Goal: Information Seeking & Learning: Check status

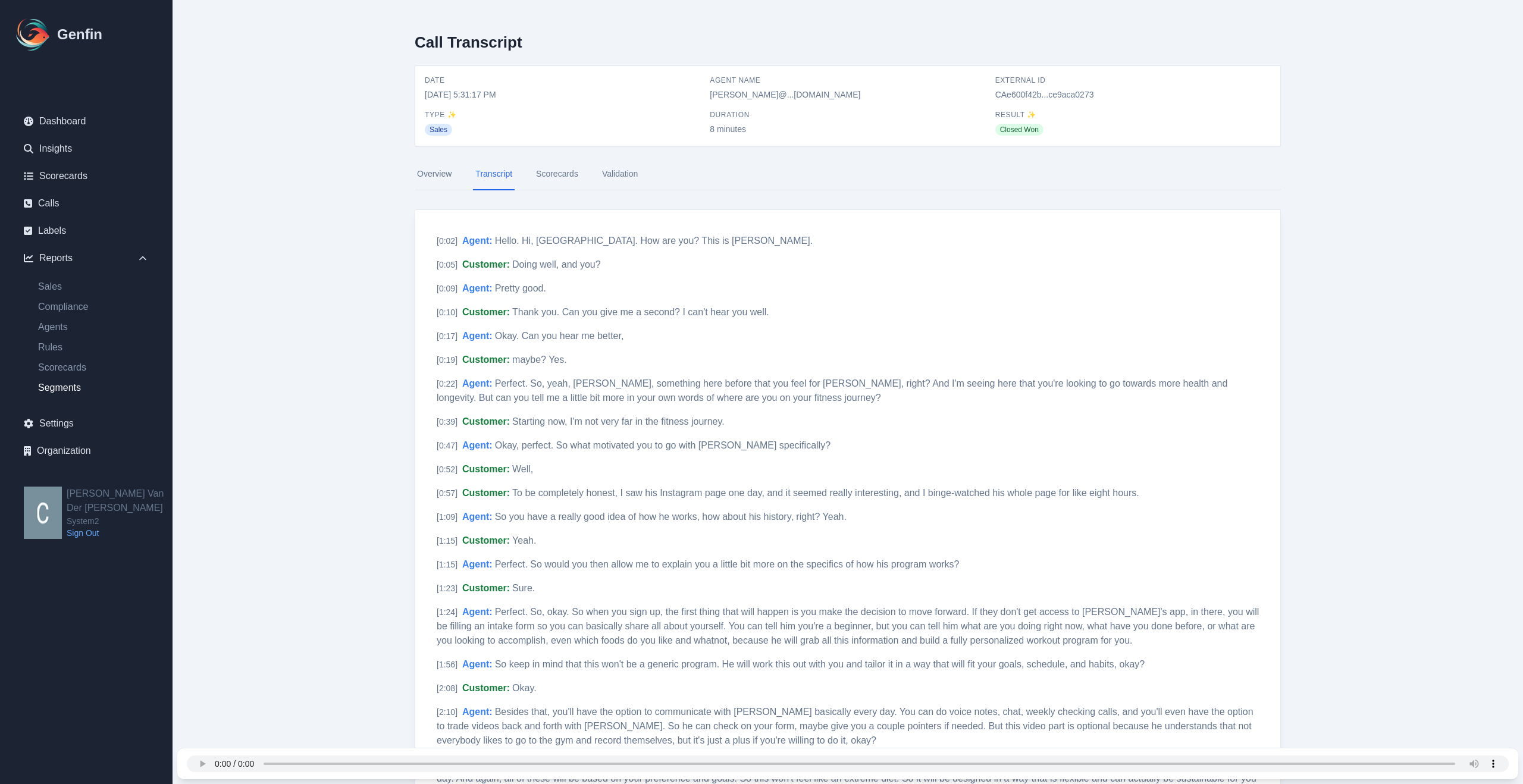
click at [58, 387] on link "Segments" at bounding box center [93, 387] width 129 height 14
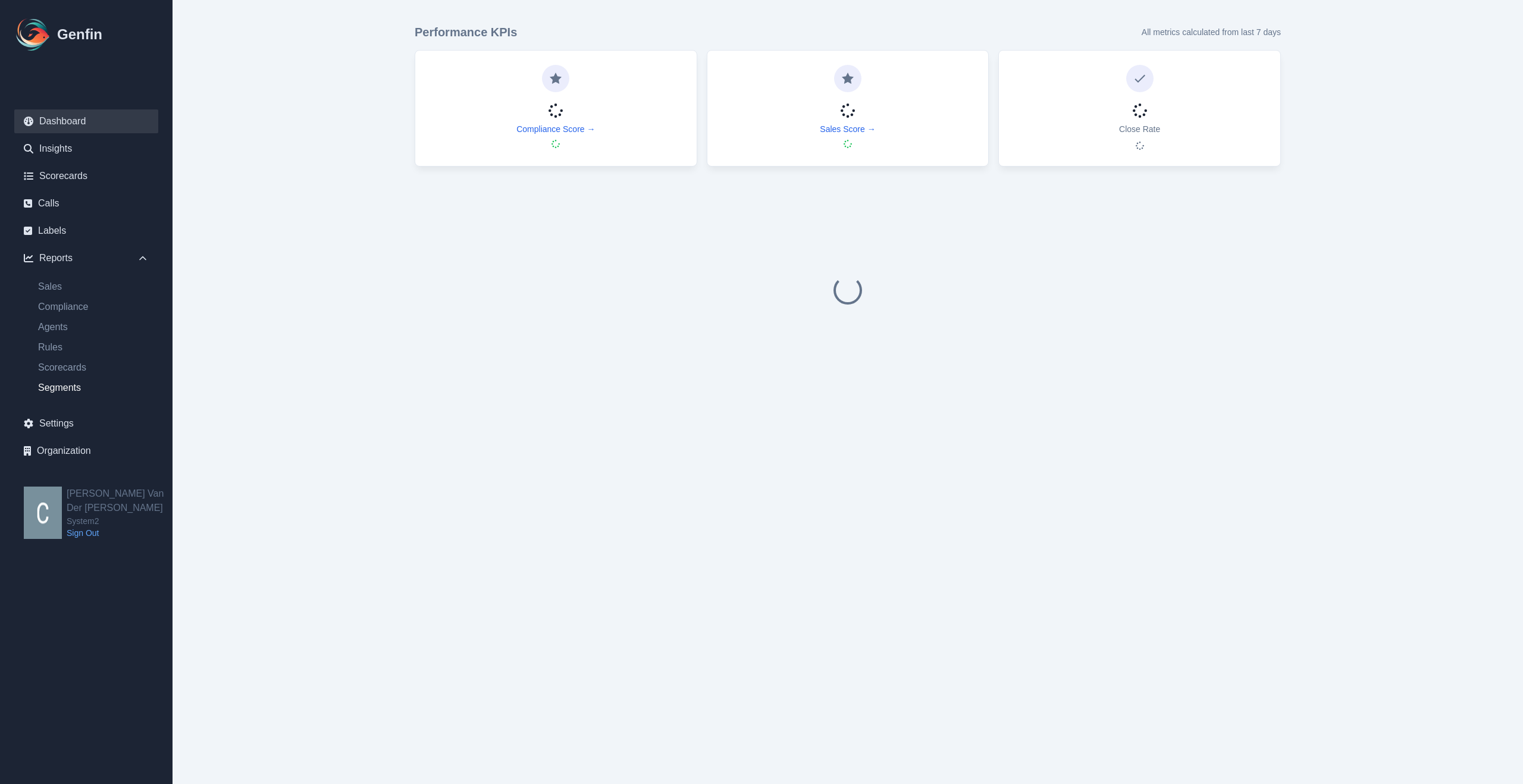
click at [62, 389] on link "Segments" at bounding box center [93, 387] width 129 height 14
select select "14"
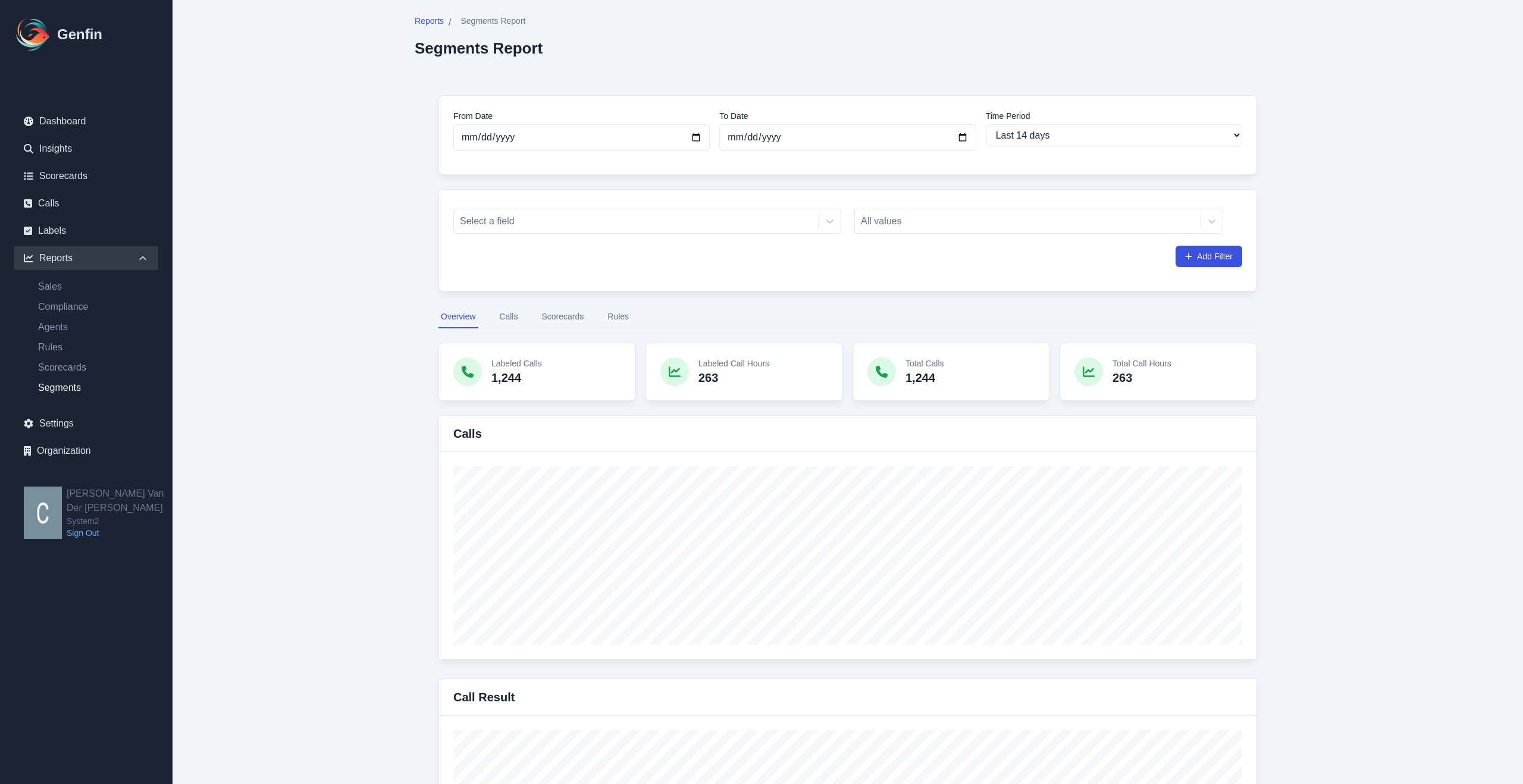
scroll to position [10, 0]
click at [833, 225] on icon at bounding box center [829, 219] width 12 height 12
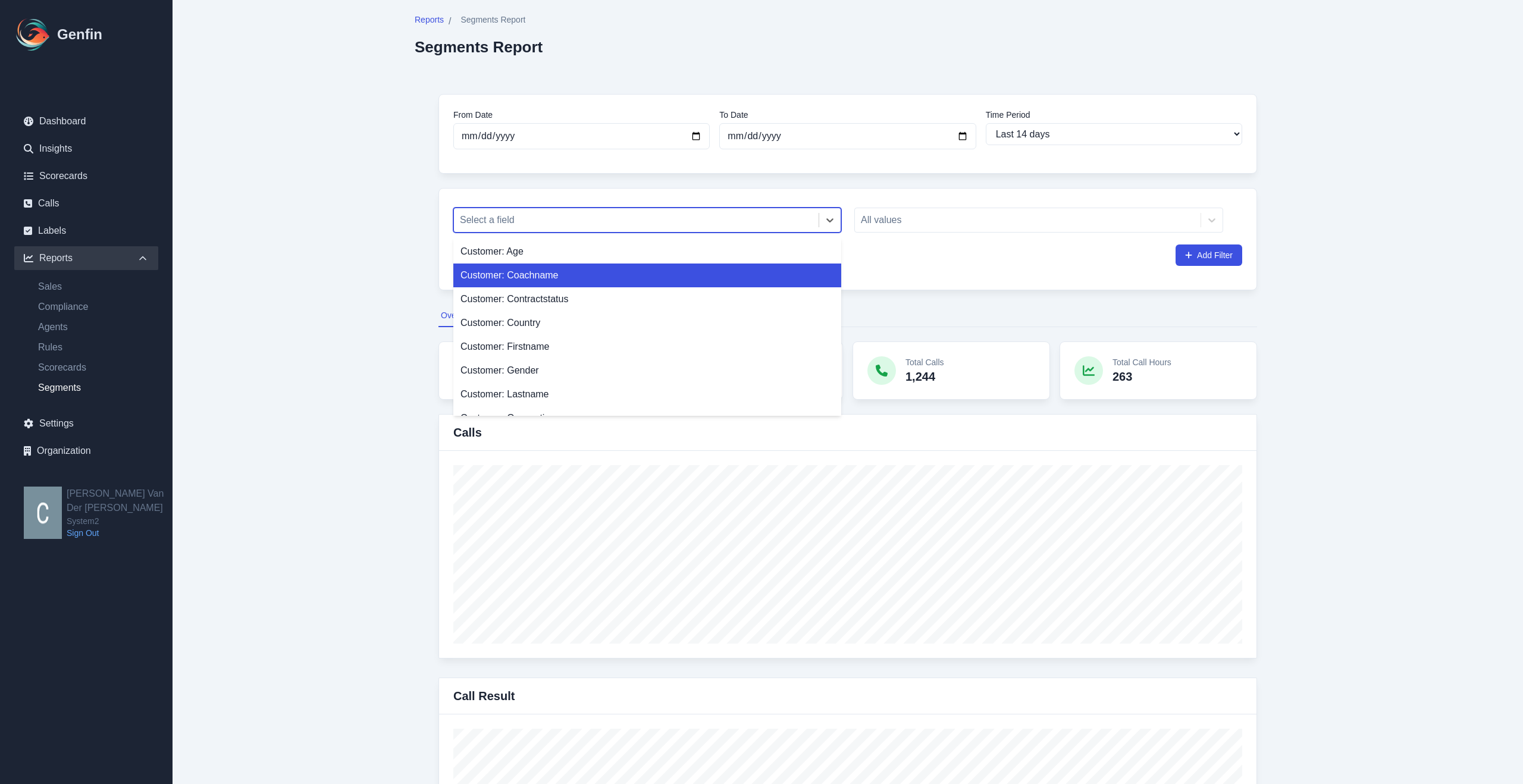
click at [554, 272] on div "Customer: Coachname" at bounding box center [647, 275] width 388 height 24
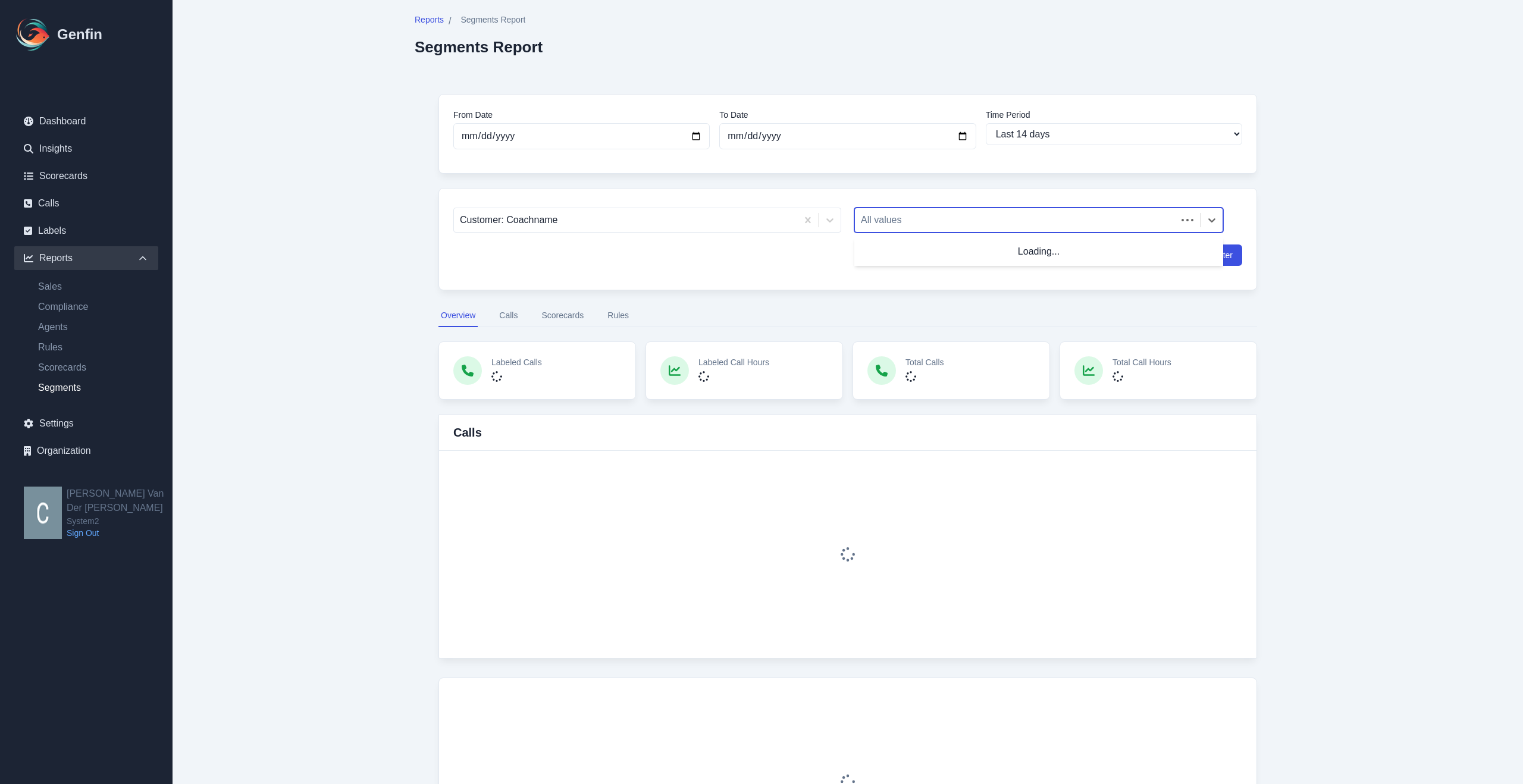
click at [1030, 218] on div at bounding box center [1016, 220] width 310 height 16
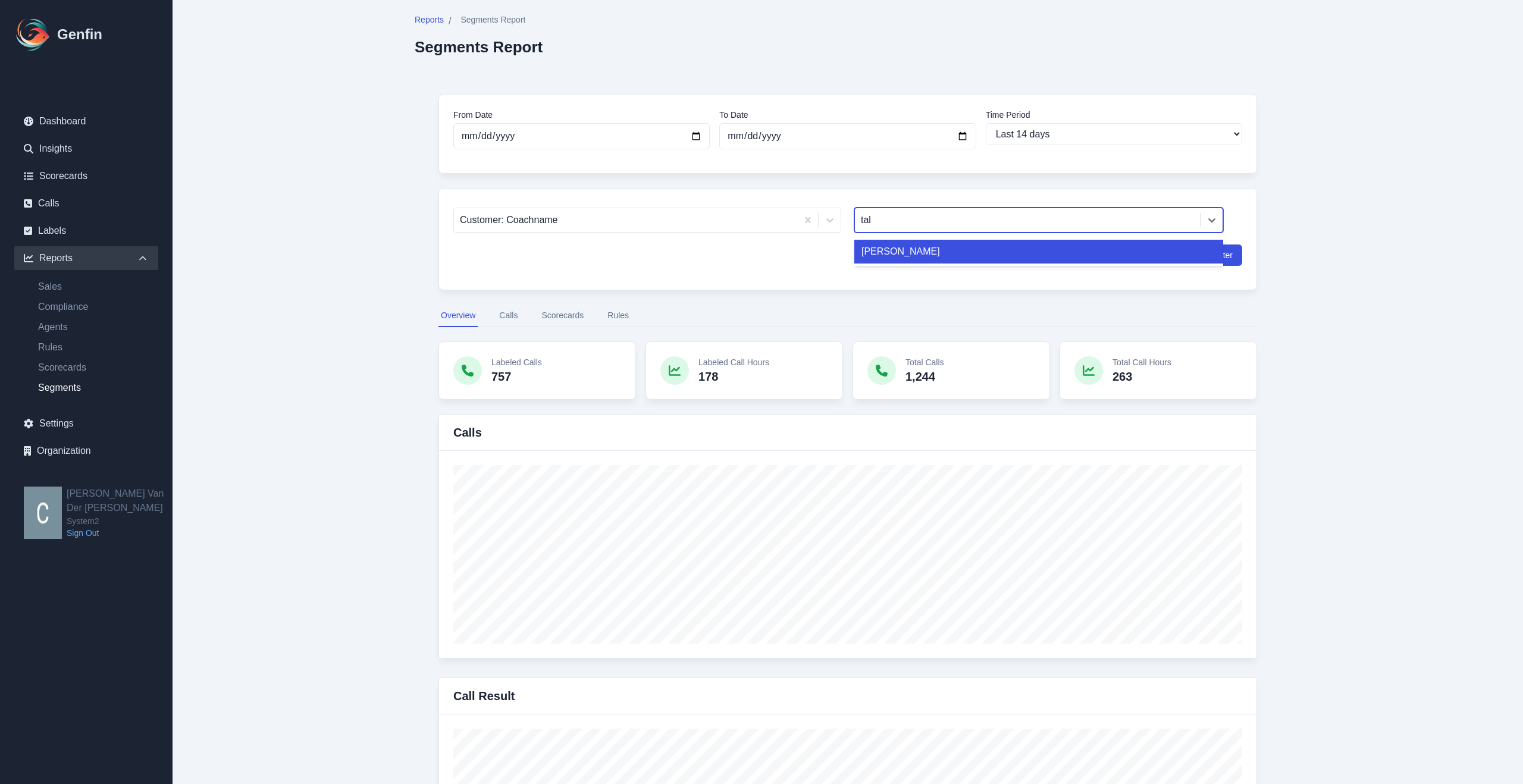
type input "tali"
click at [947, 255] on div "[PERSON_NAME]" at bounding box center [1038, 252] width 369 height 24
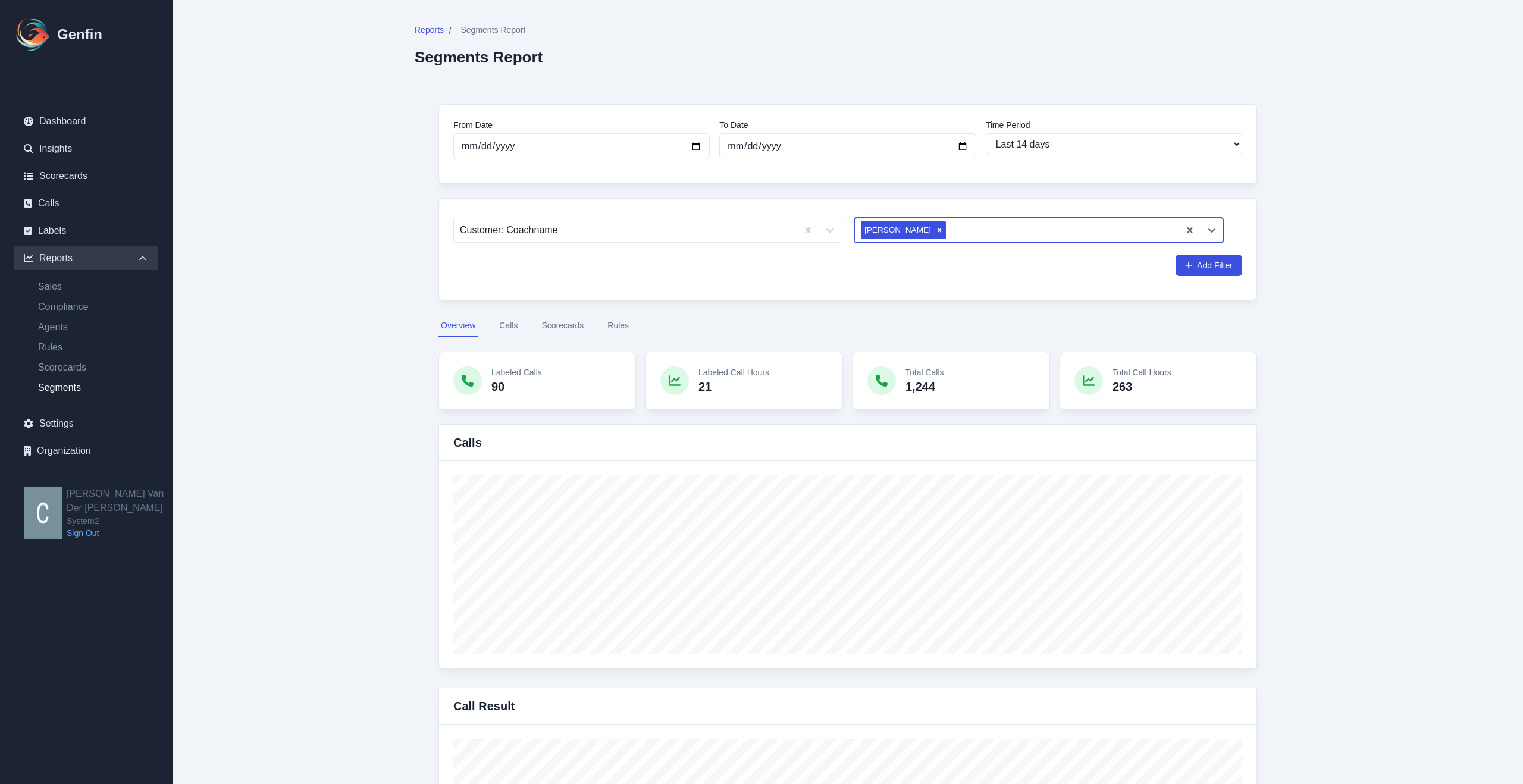
click at [620, 321] on button "Rules" at bounding box center [618, 326] width 26 height 23
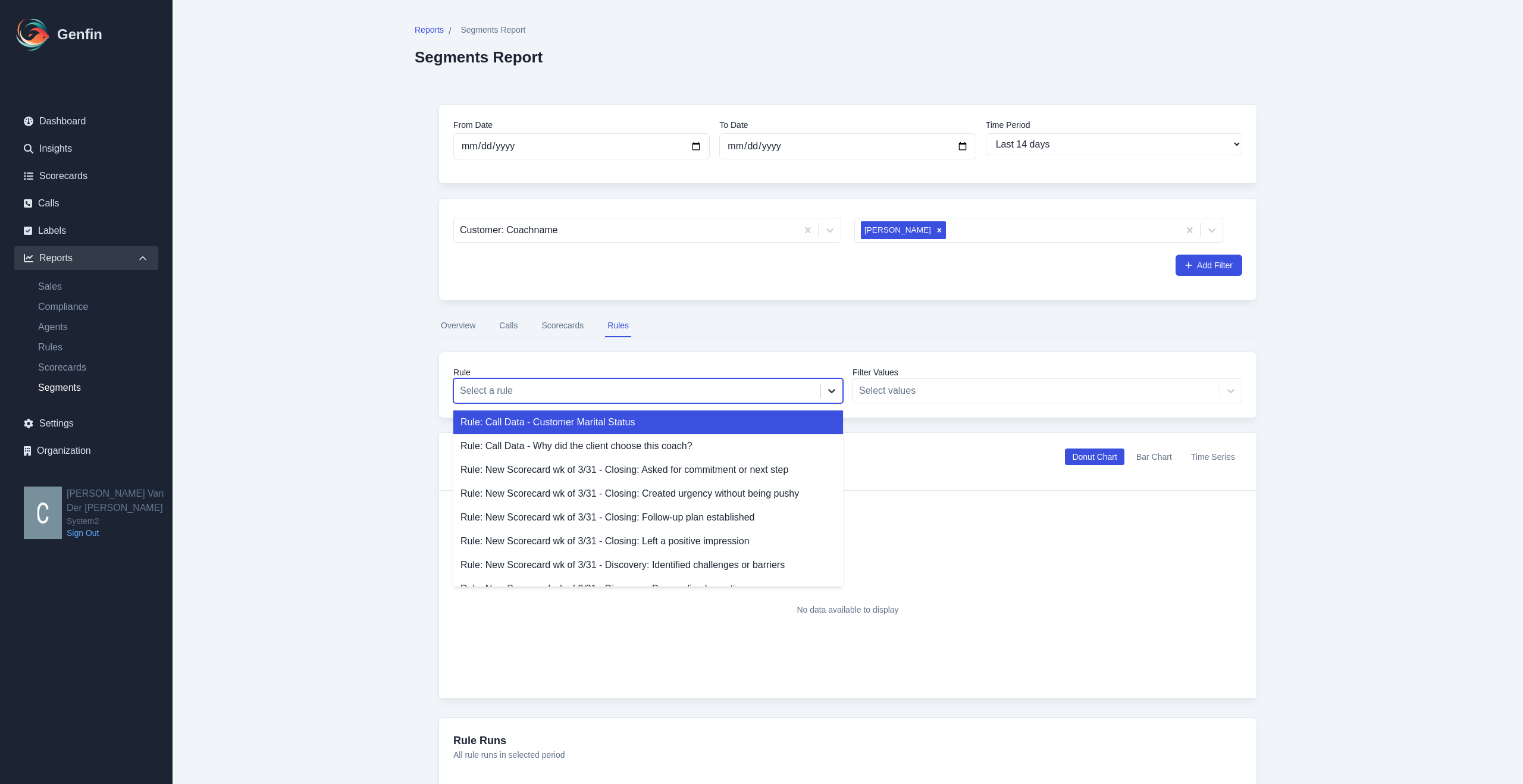
click at [829, 389] on icon at bounding box center [831, 391] width 7 height 5
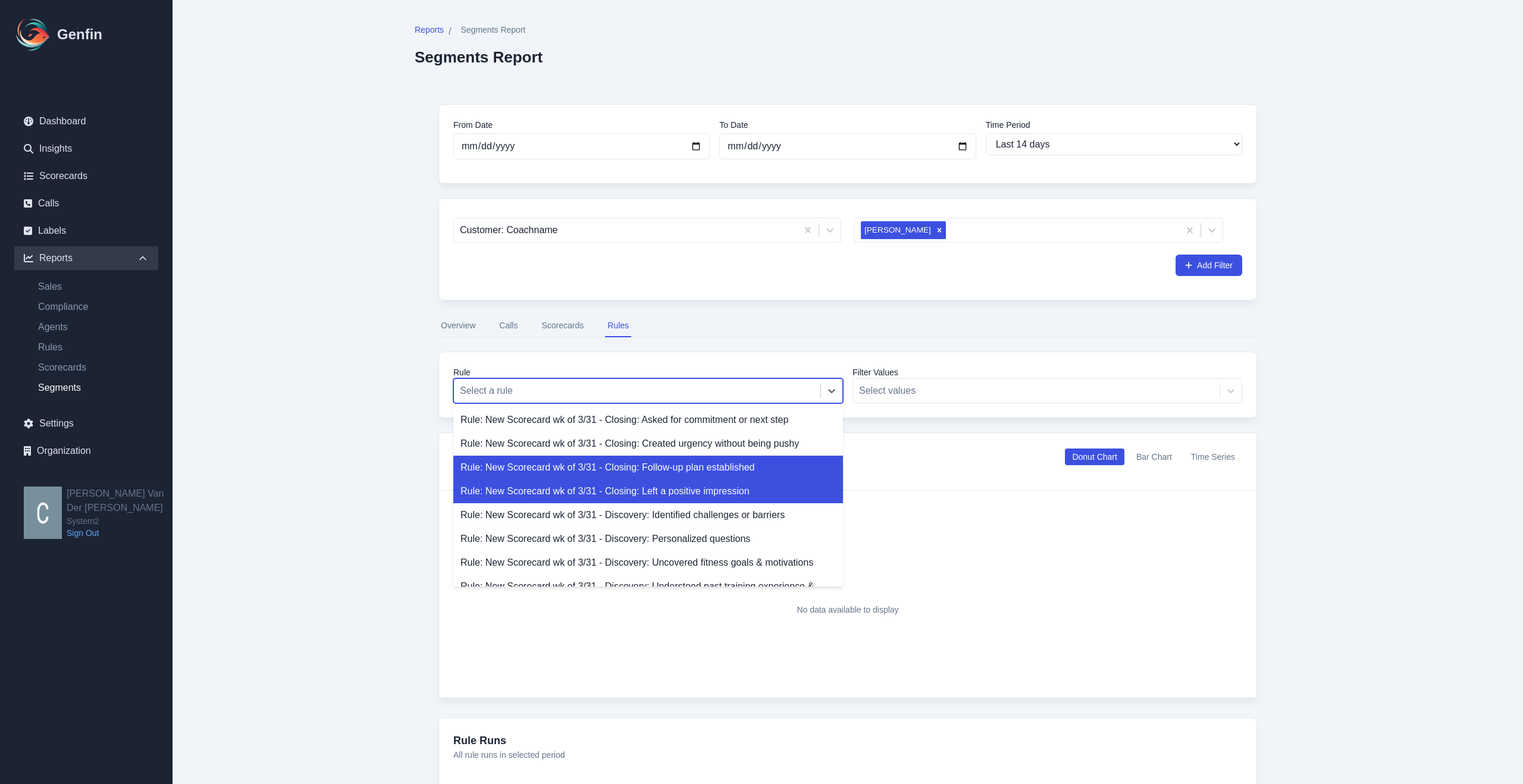
scroll to position [53, 0]
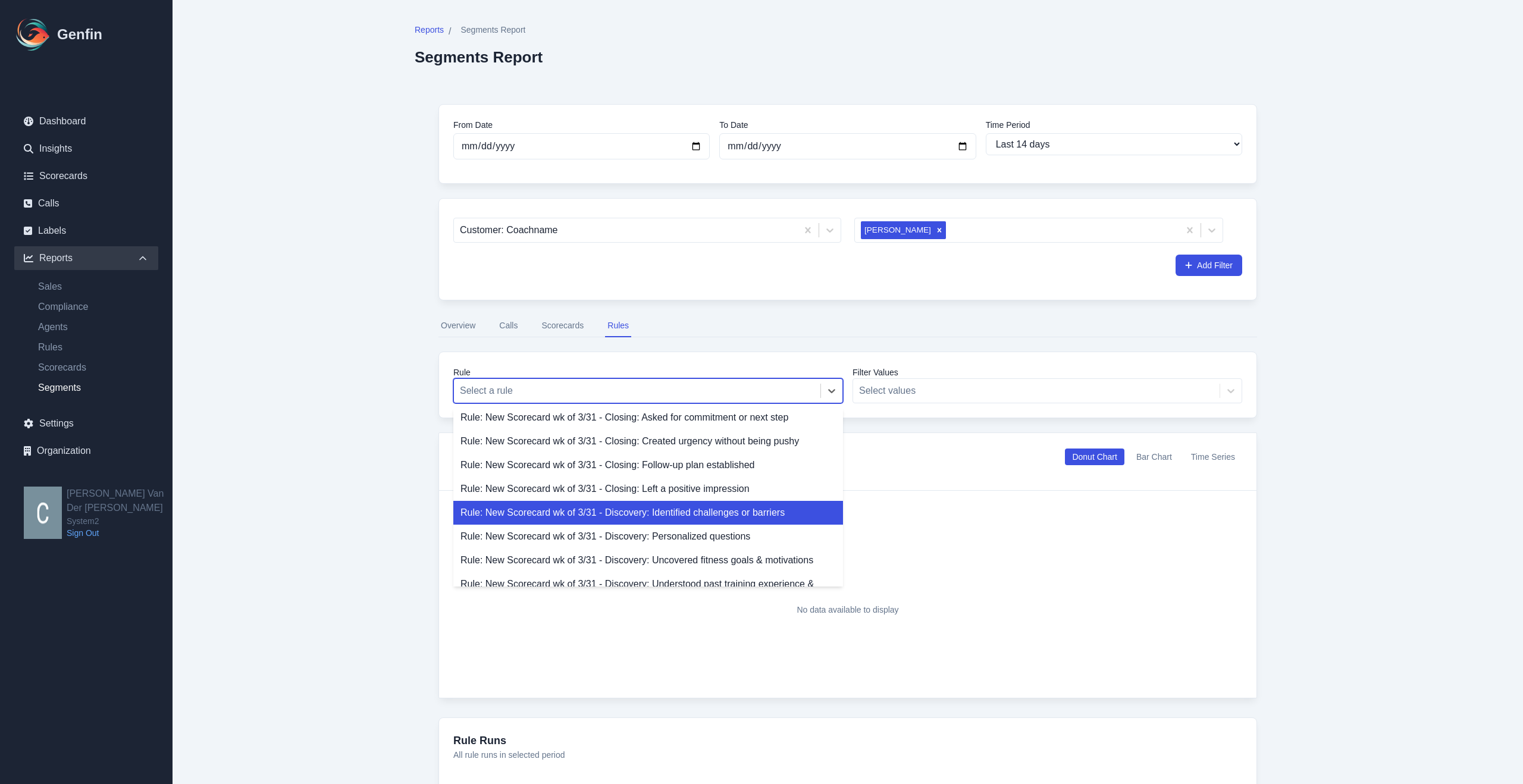
click at [733, 513] on div "Rule: New Scorecard wk of 3/31 - Discovery: Identified challenges or barriers" at bounding box center [648, 512] width 389 height 24
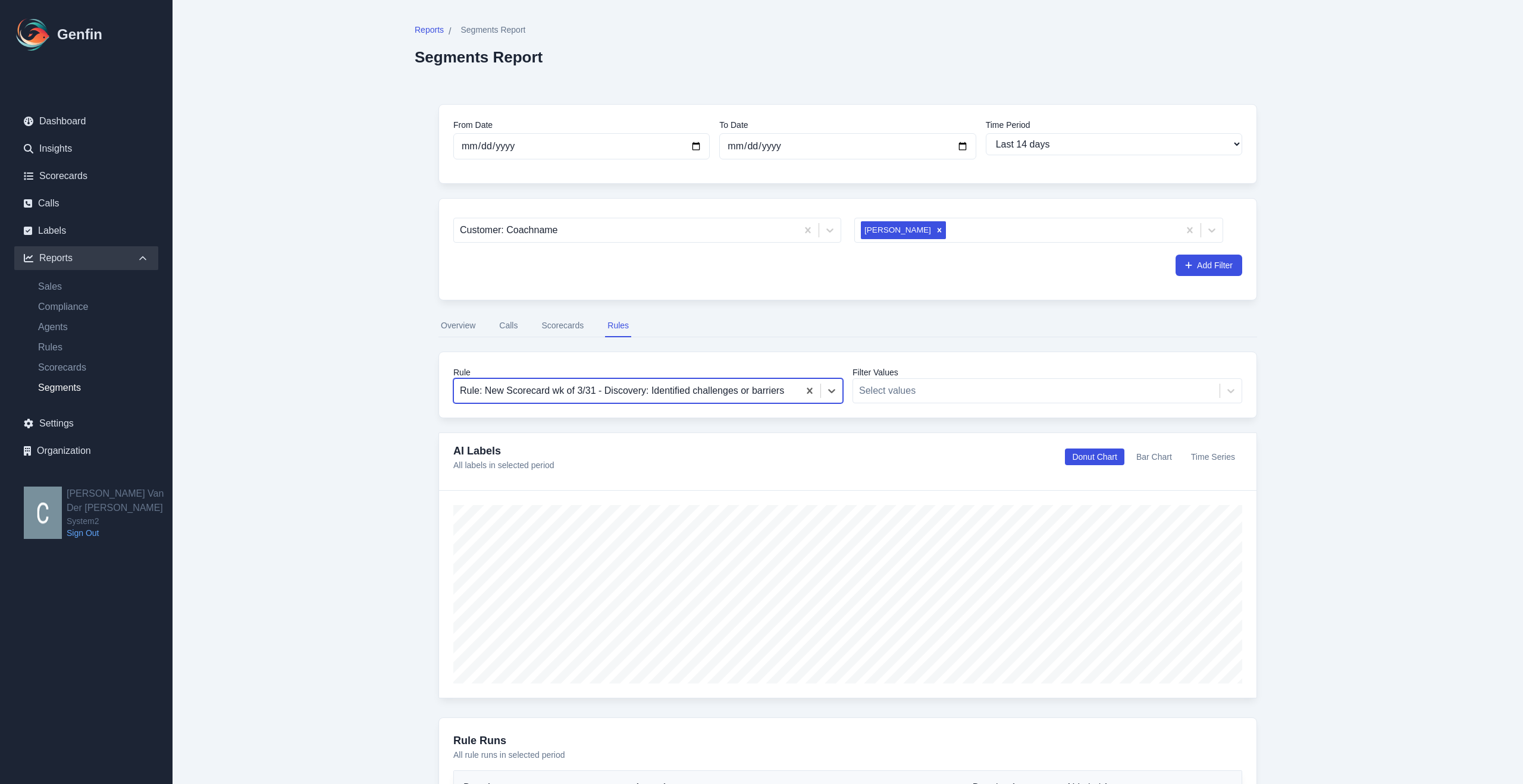
click at [562, 324] on button "Scorecards" at bounding box center [562, 326] width 47 height 23
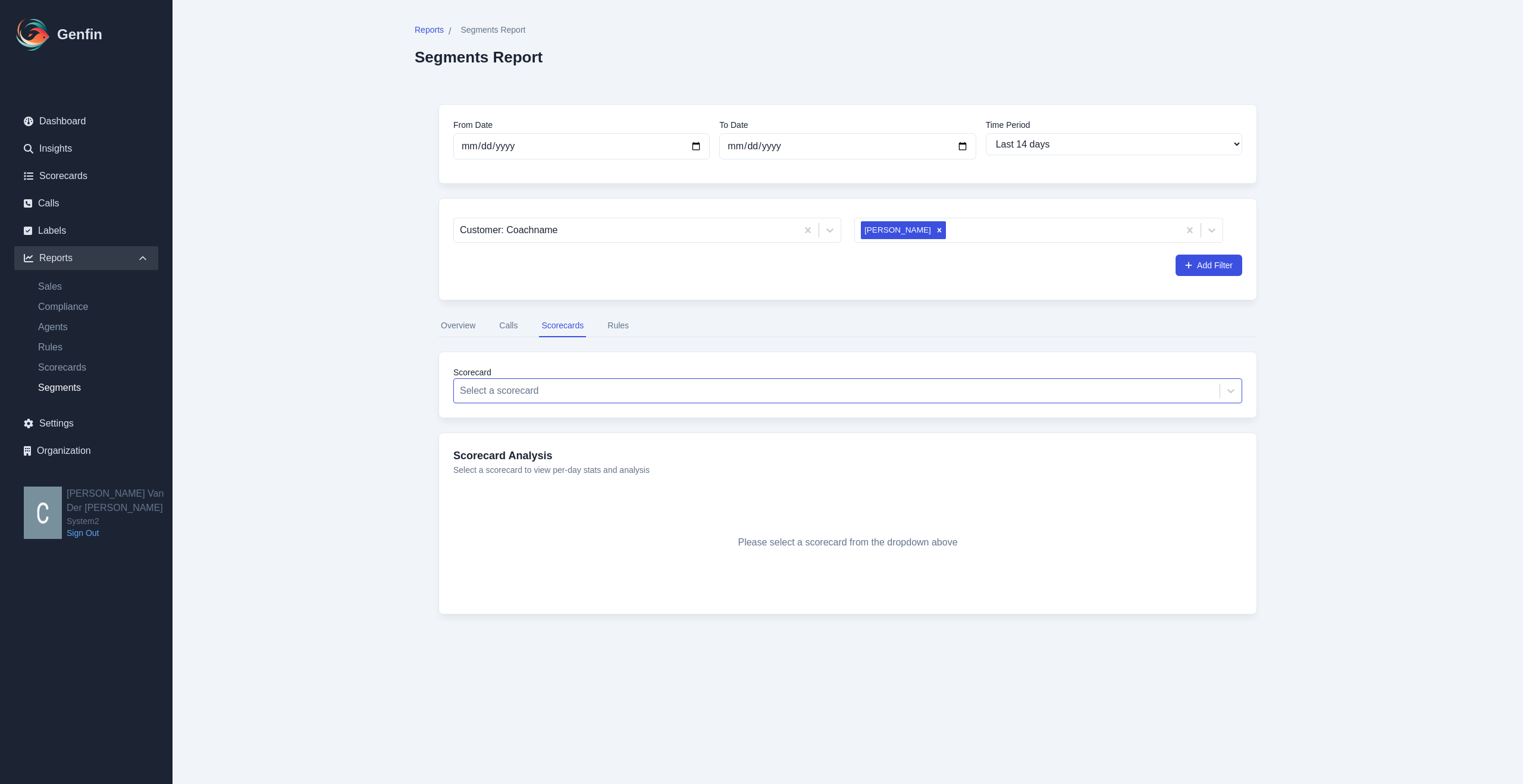
click at [584, 393] on div at bounding box center [837, 390] width 753 height 16
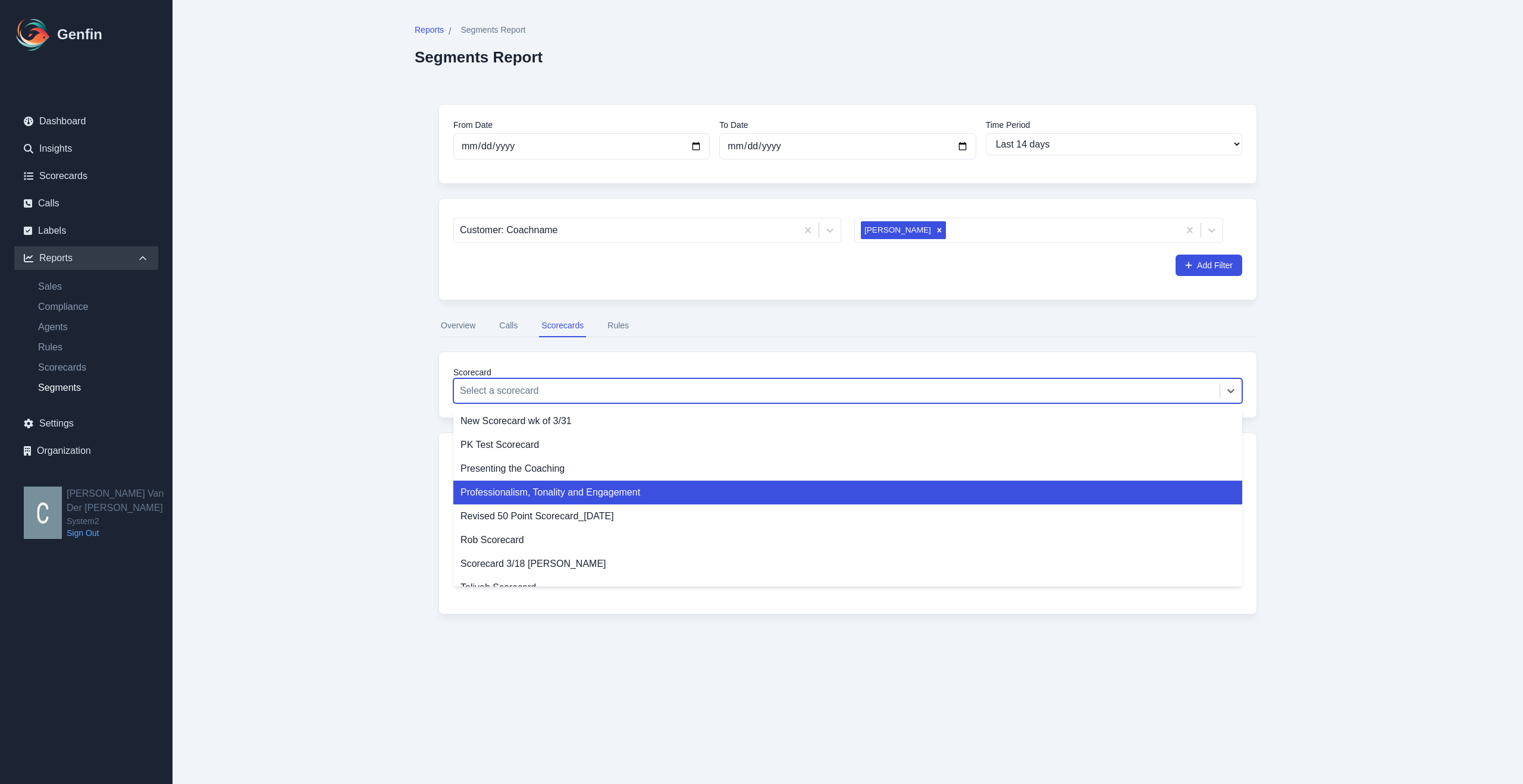
scroll to position [145, 0]
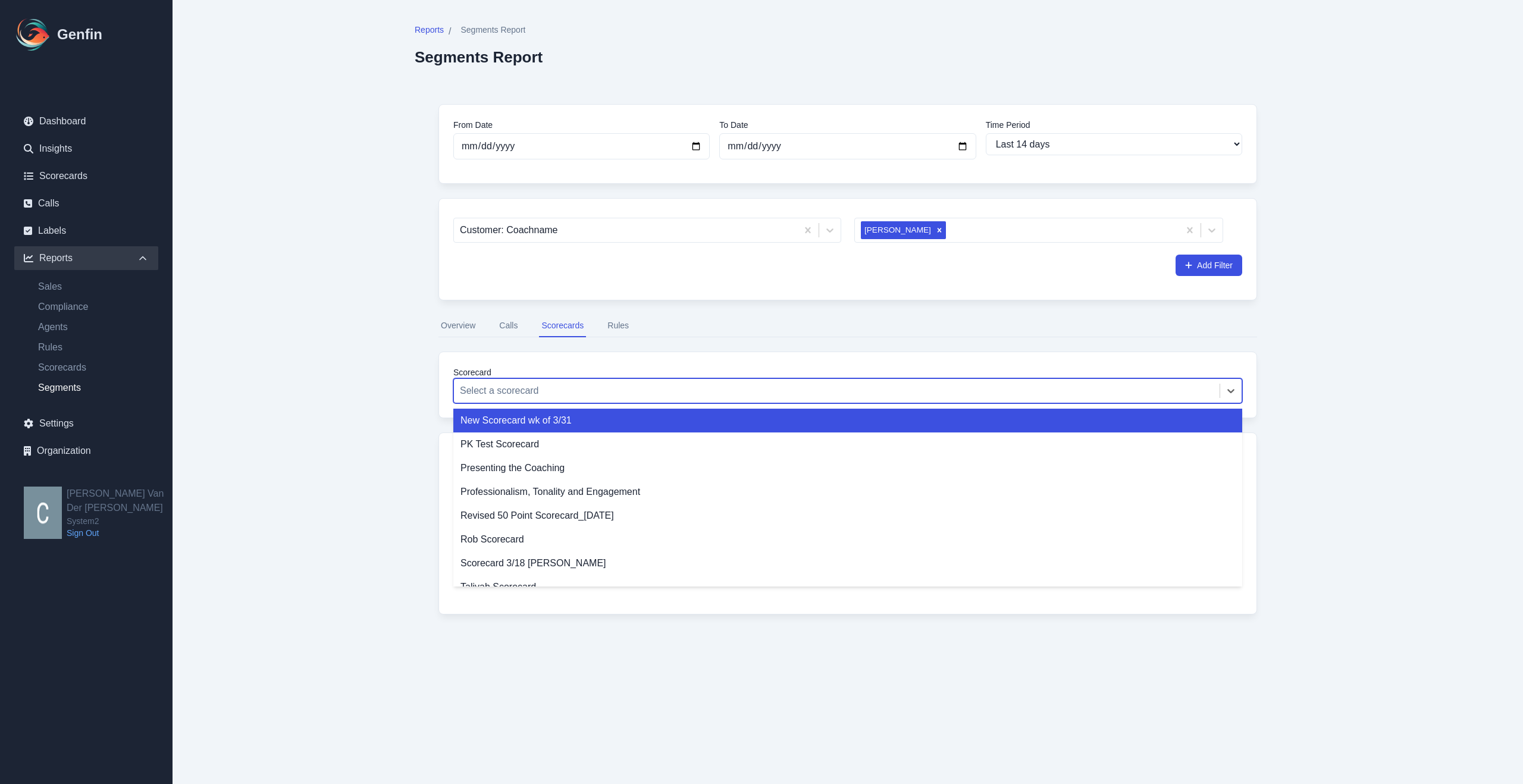
click at [543, 425] on div "New Scorecard wk of 3/31" at bounding box center [848, 420] width 789 height 24
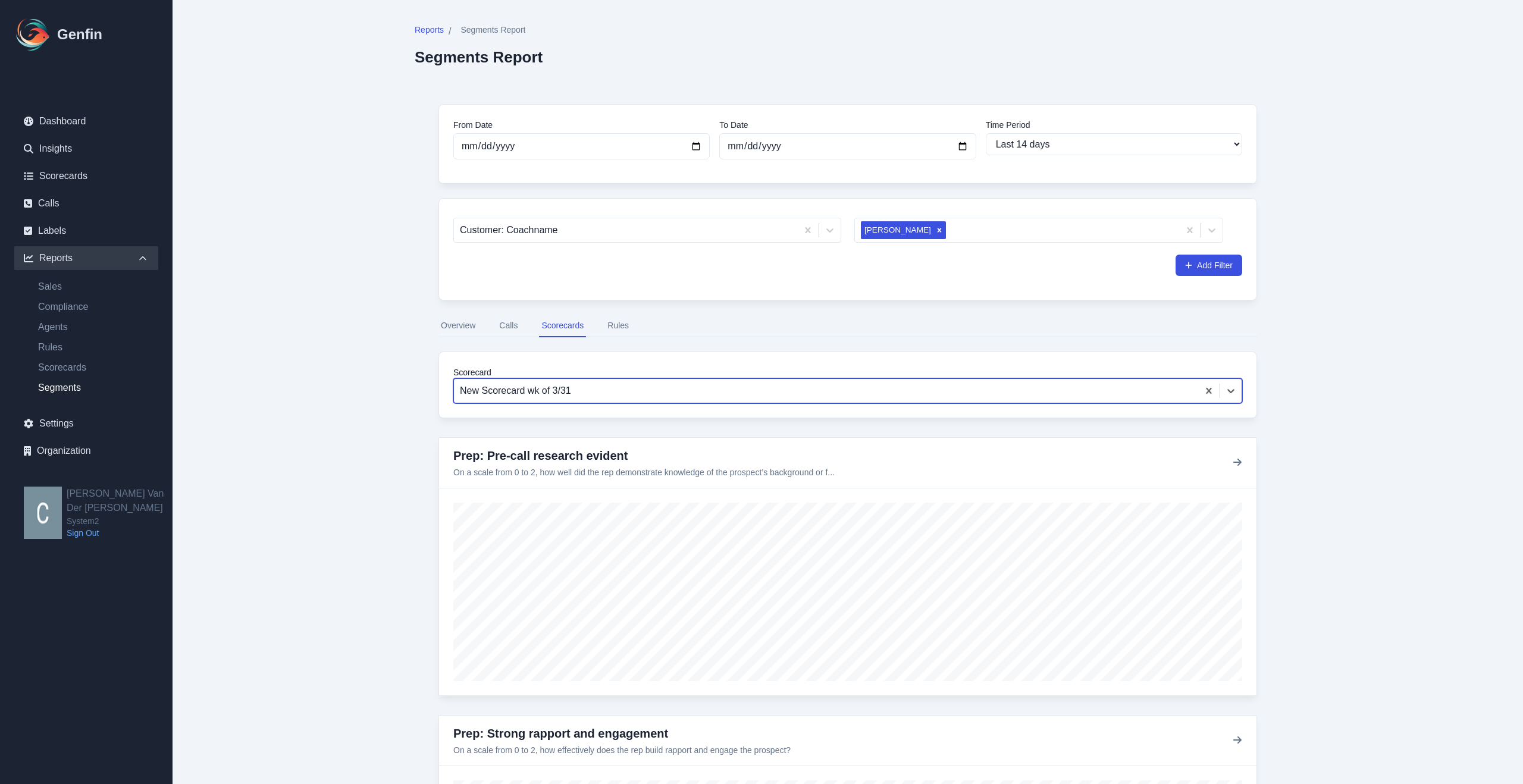
click at [463, 324] on button "Overview" at bounding box center [457, 326] width 39 height 23
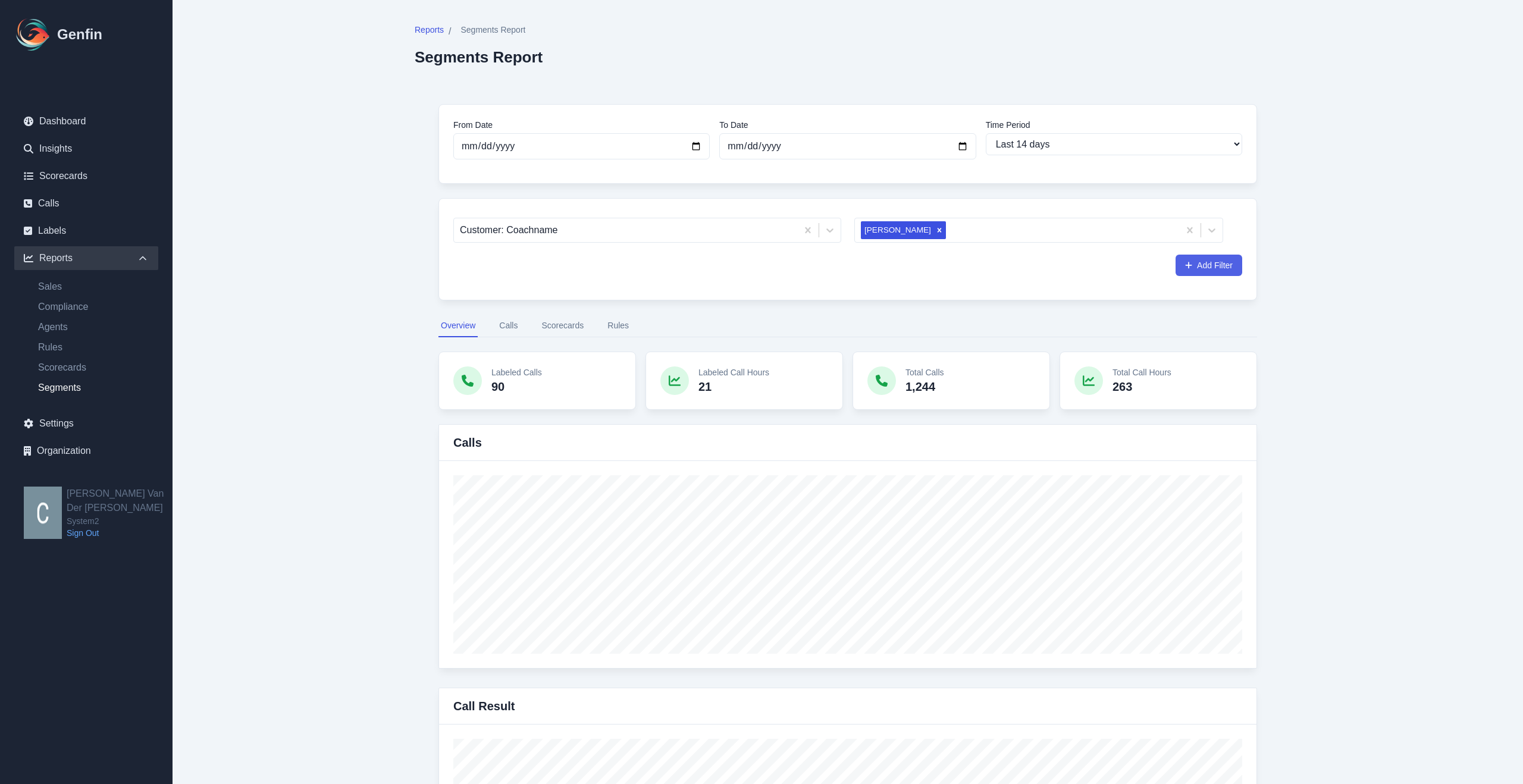
click at [1209, 268] on button "Add Filter" at bounding box center [1209, 265] width 67 height 22
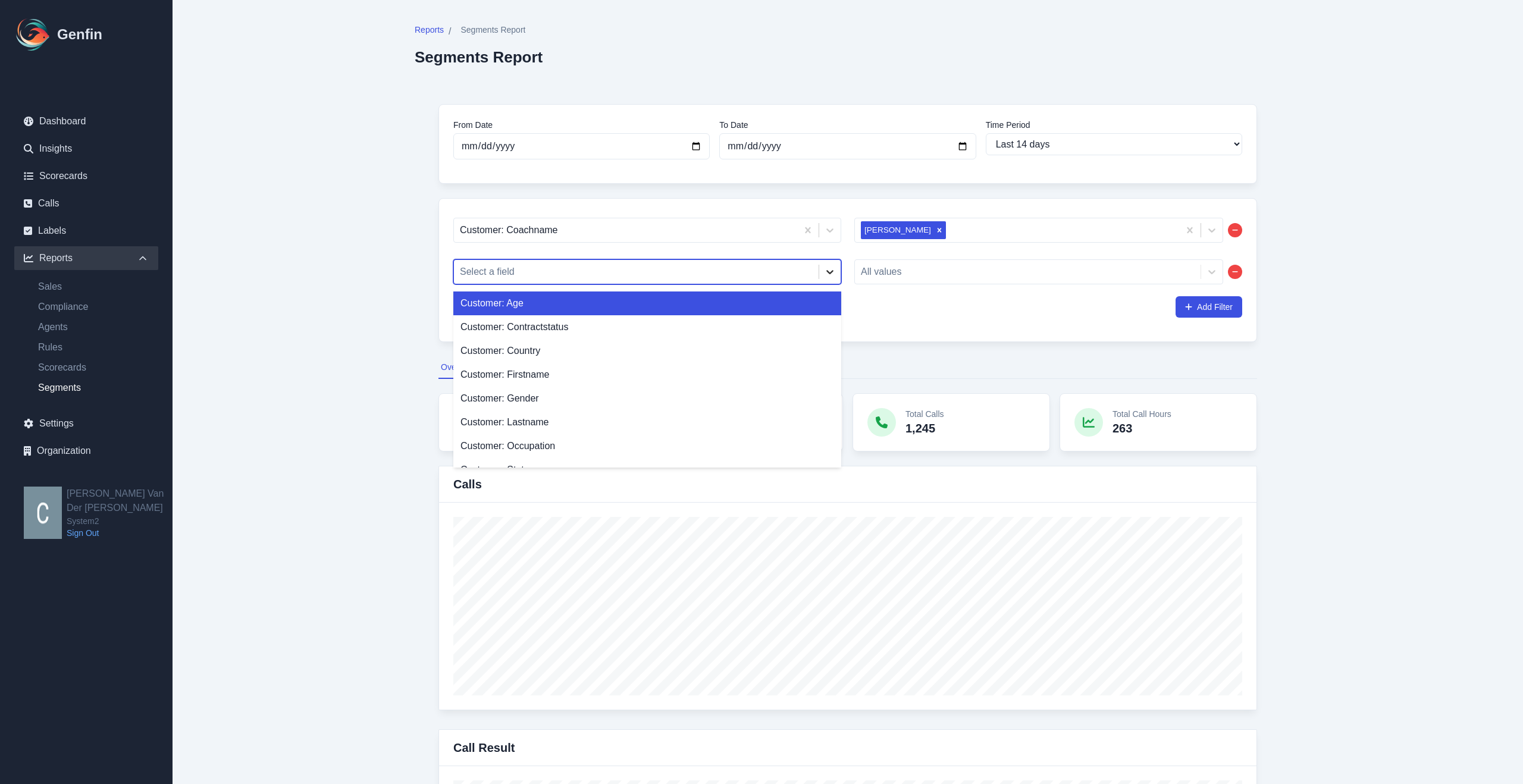
click at [829, 268] on icon at bounding box center [829, 272] width 12 height 12
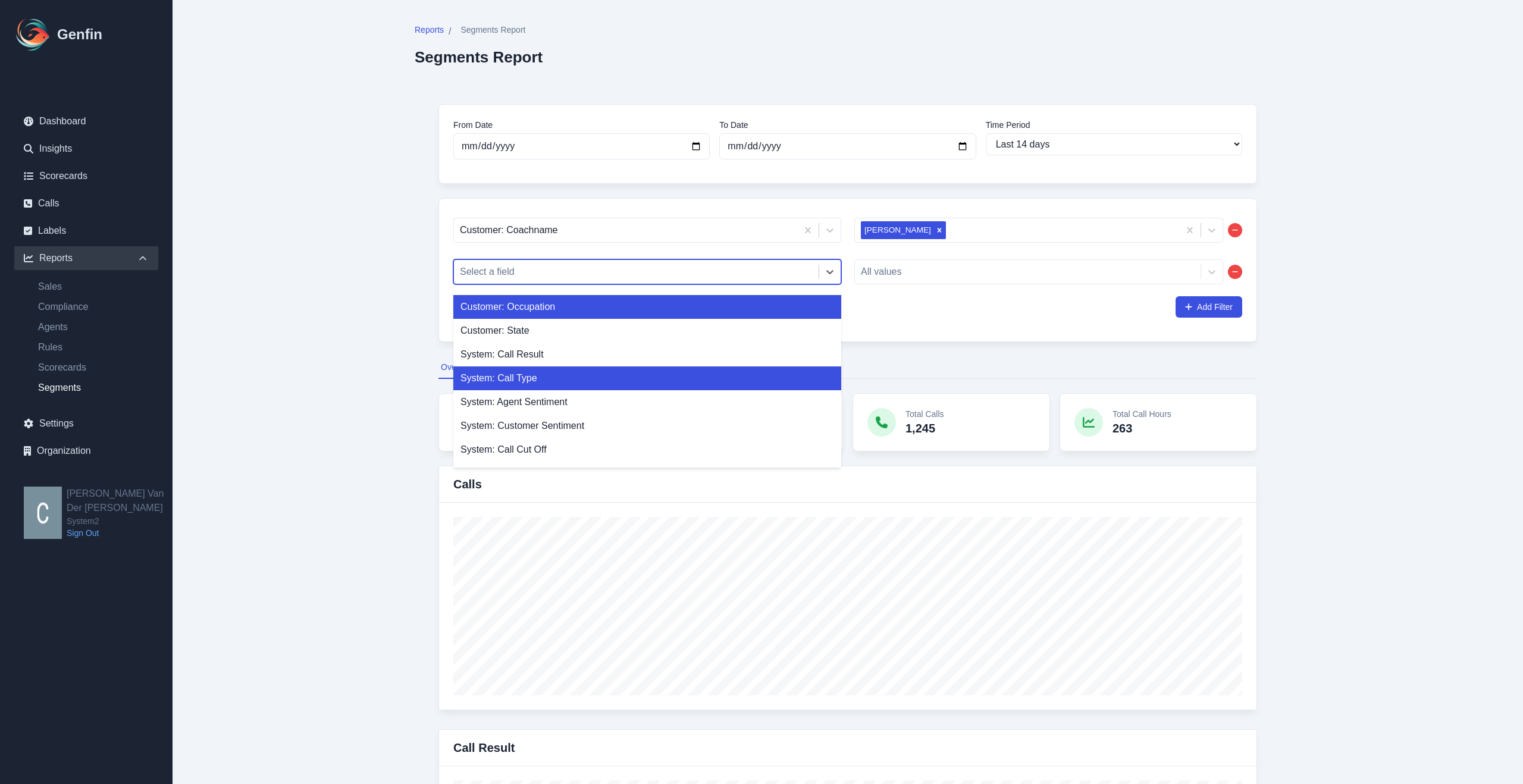
scroll to position [155, 0]
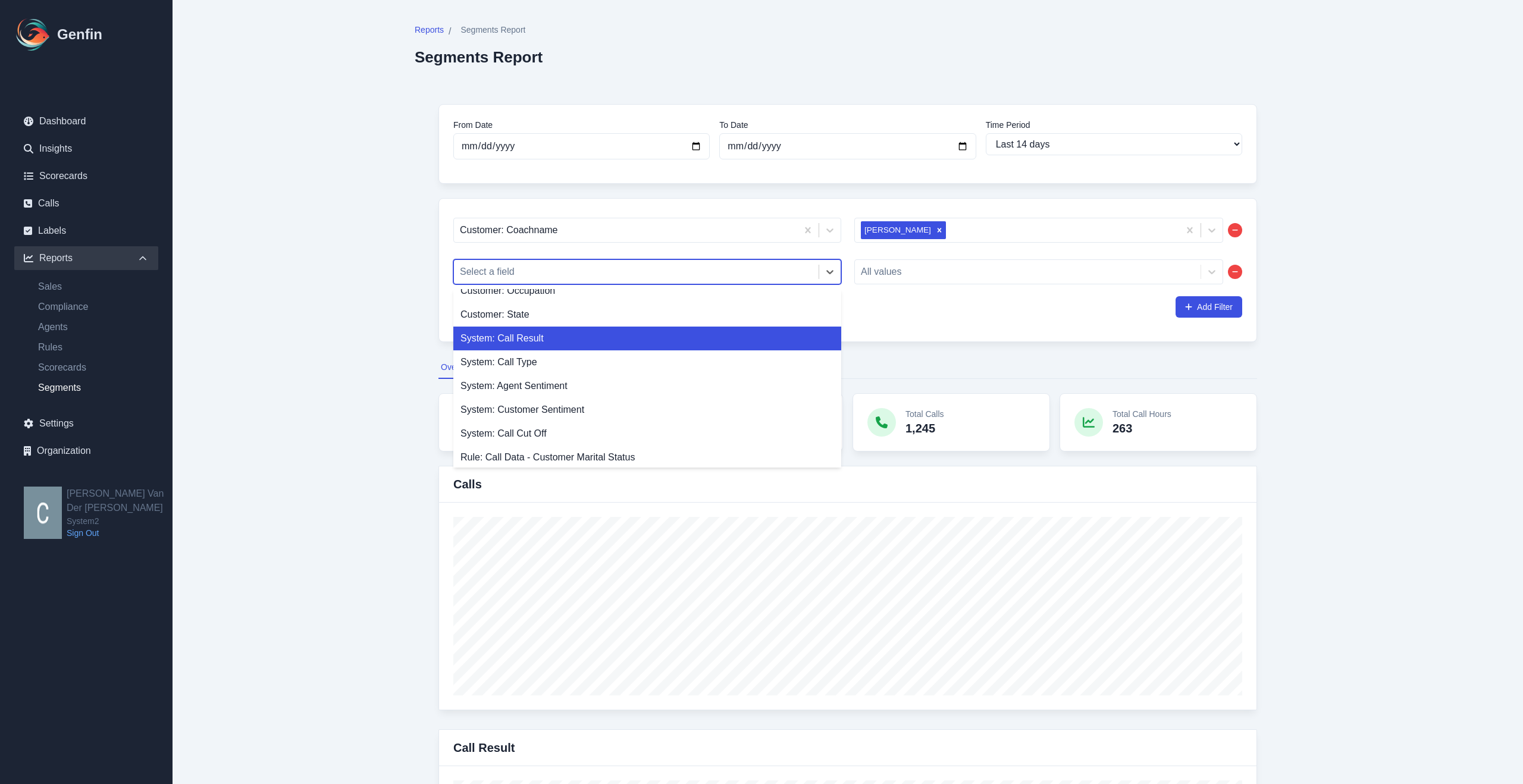
click at [581, 344] on div "System: Call Result" at bounding box center [647, 339] width 388 height 24
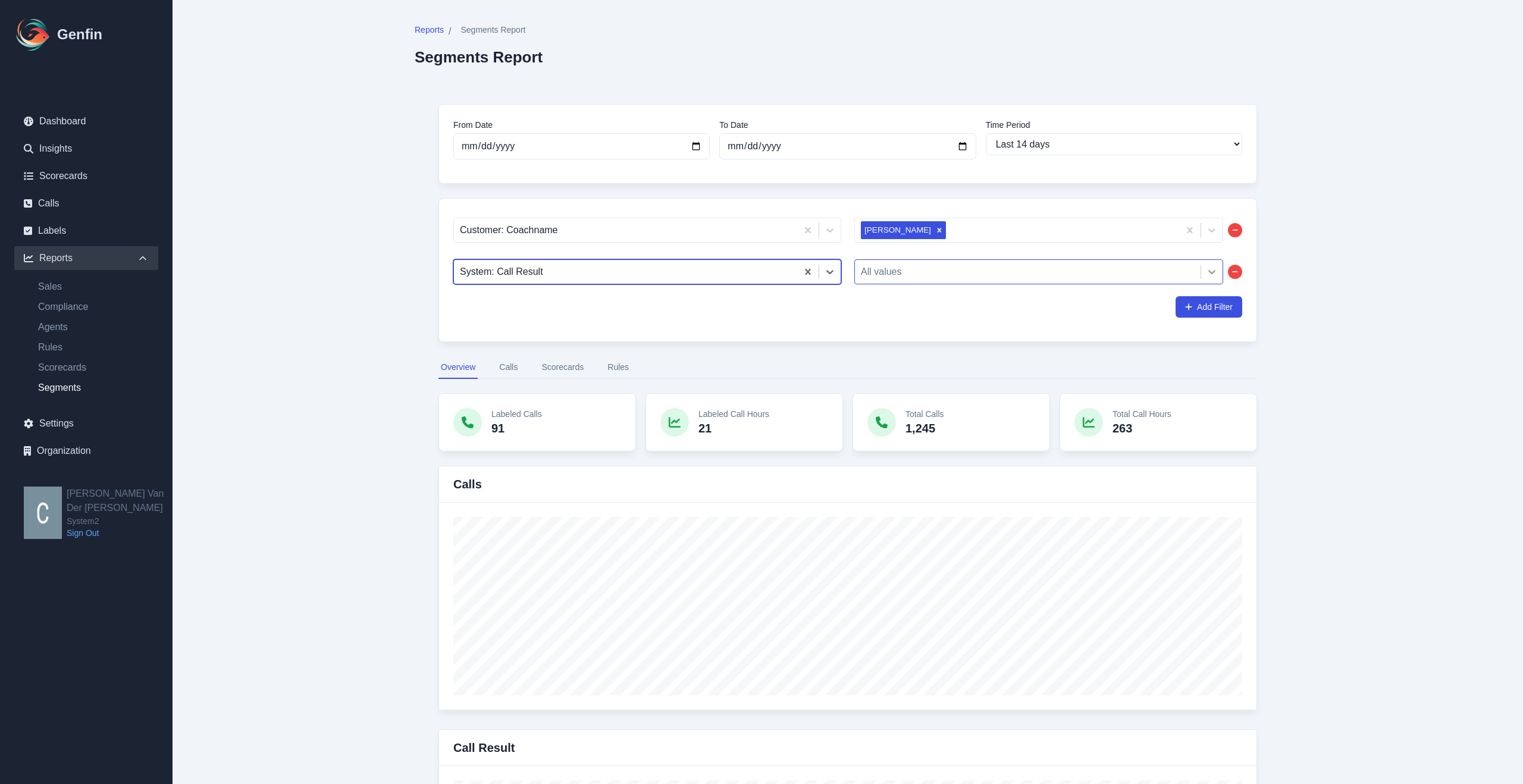
click at [1208, 267] on icon at bounding box center [1212, 272] width 12 height 12
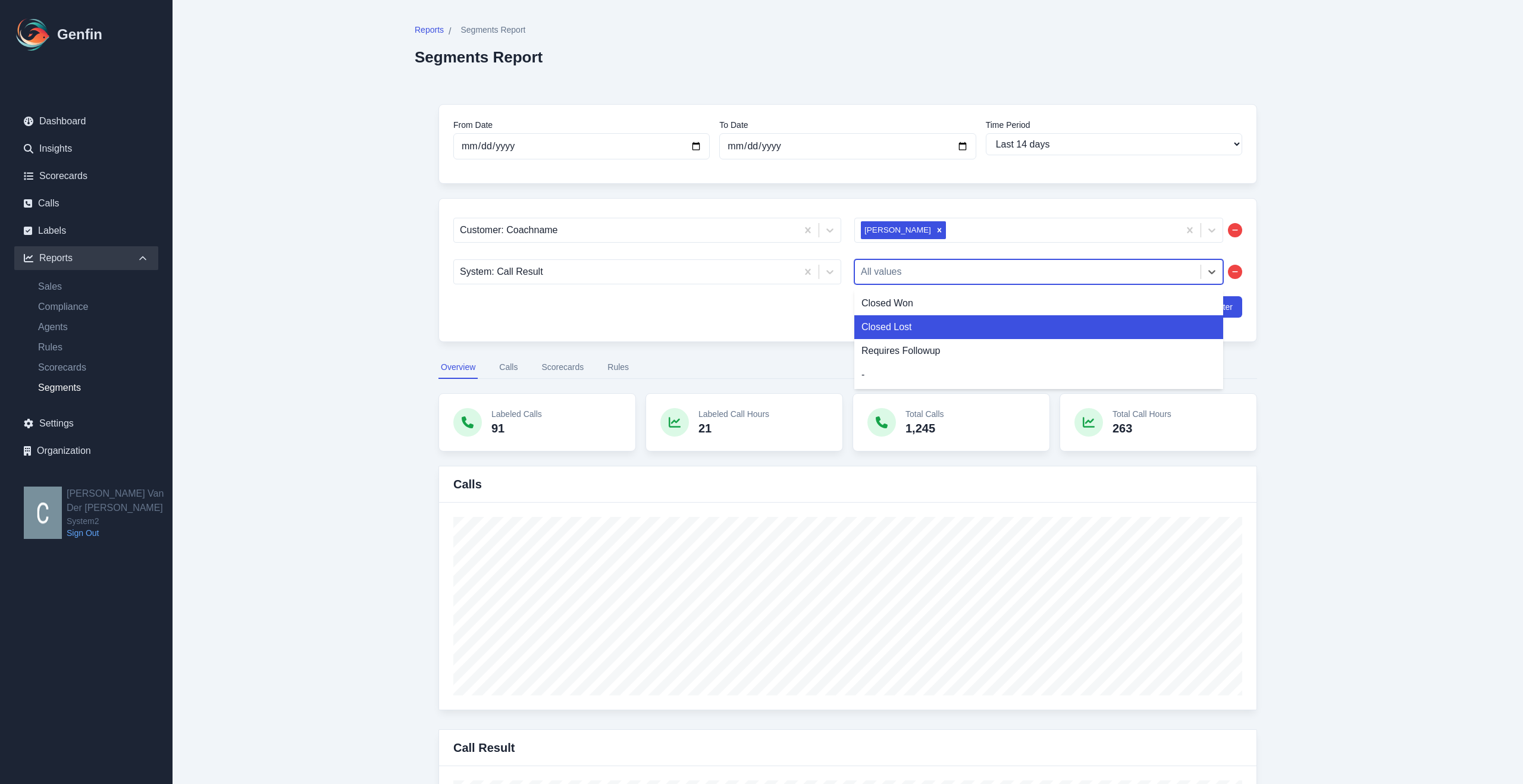
click at [871, 329] on div "Closed Lost" at bounding box center [1038, 327] width 369 height 24
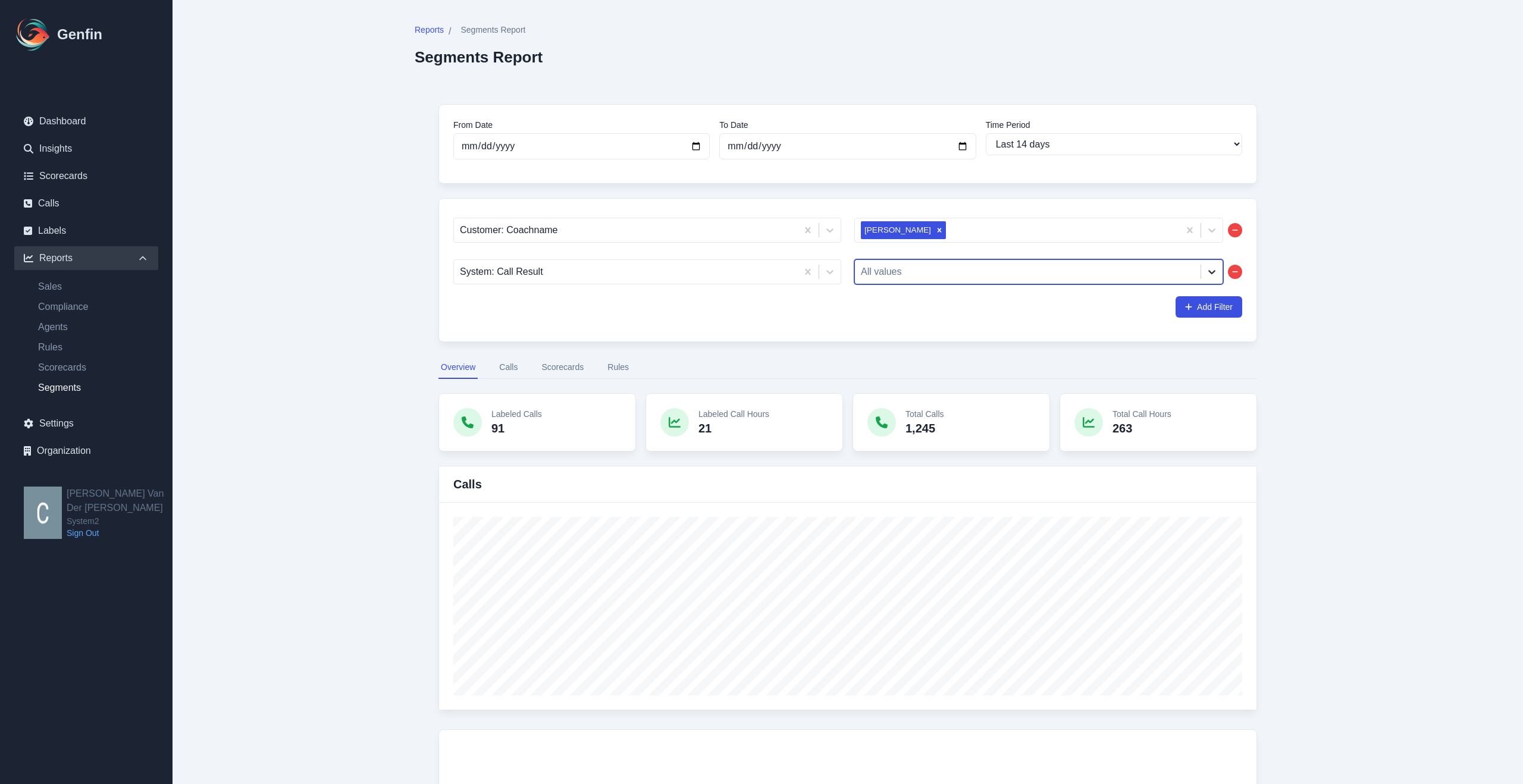
click at [1212, 270] on icon at bounding box center [1212, 272] width 12 height 12
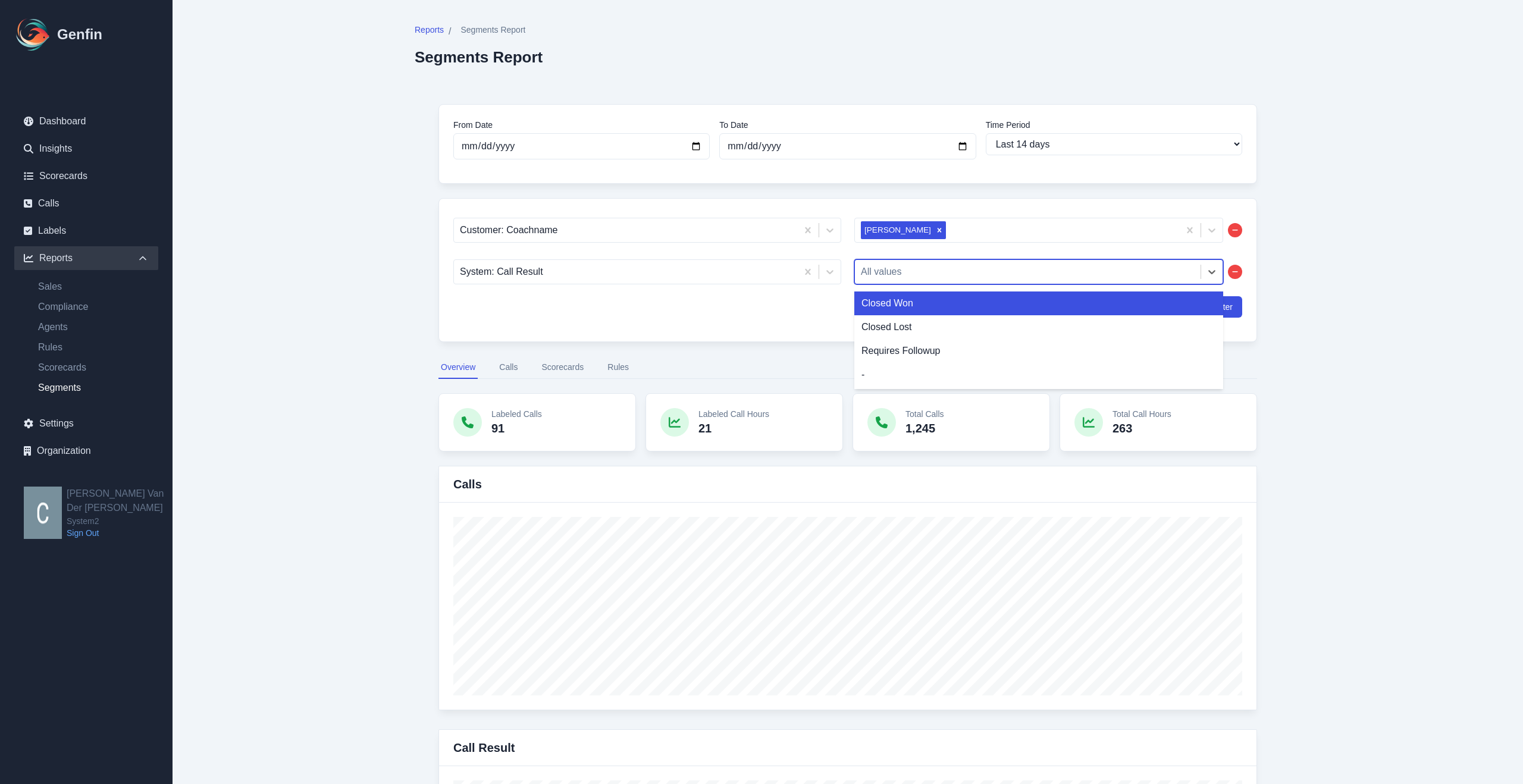
click at [909, 299] on div "Closed Won" at bounding box center [1038, 303] width 369 height 24
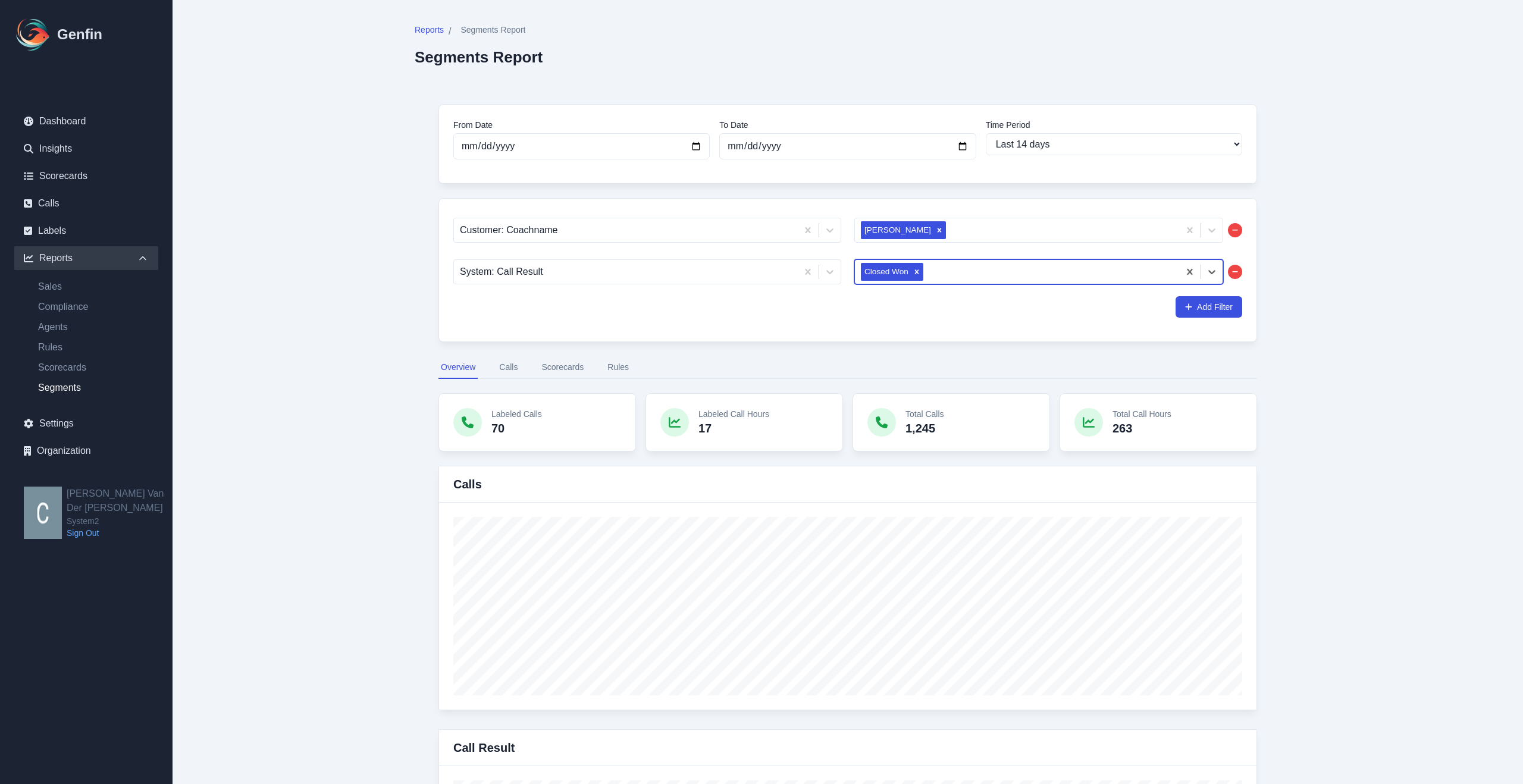
scroll to position [3, 0]
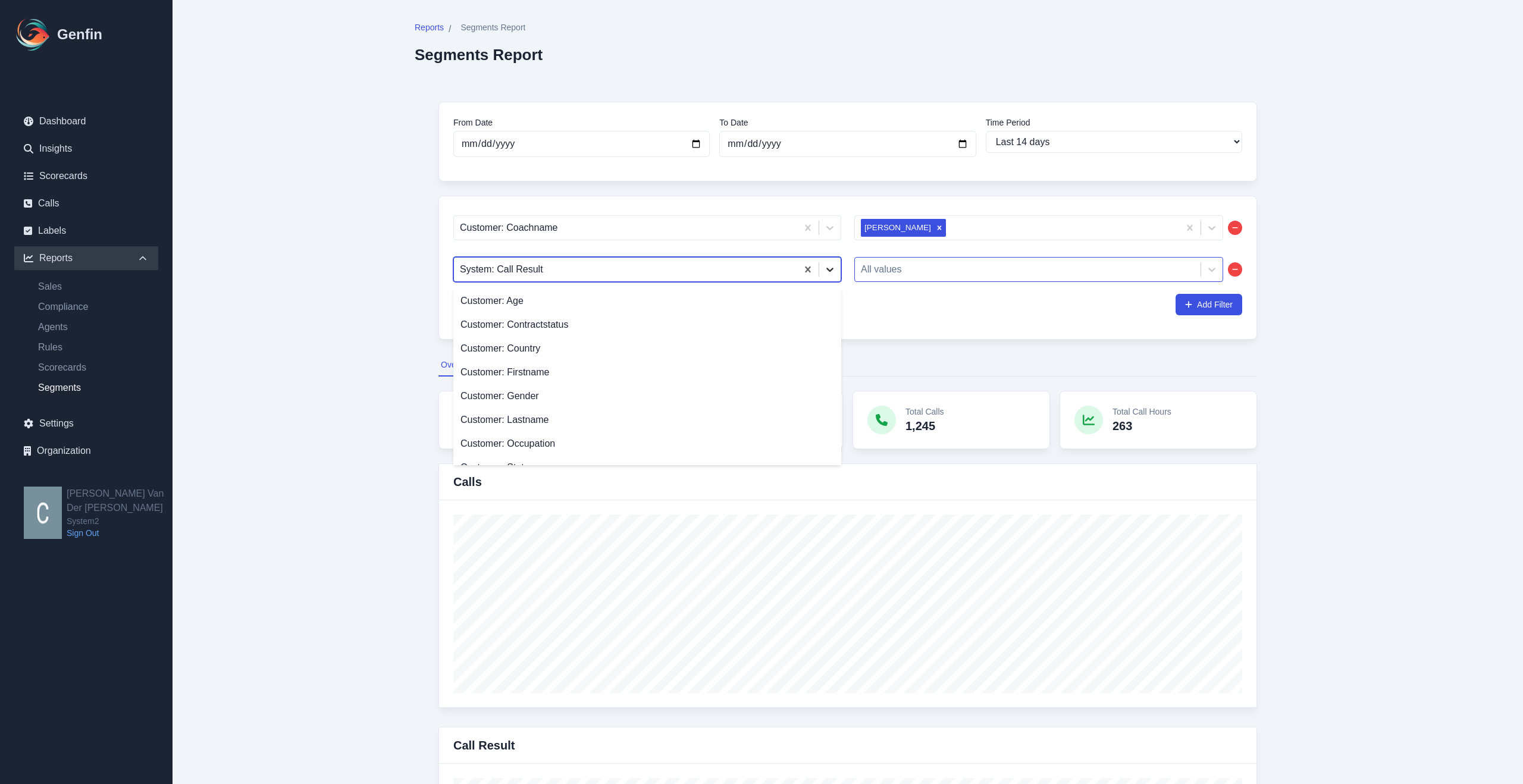
click at [833, 268] on icon at bounding box center [829, 269] width 12 height 12
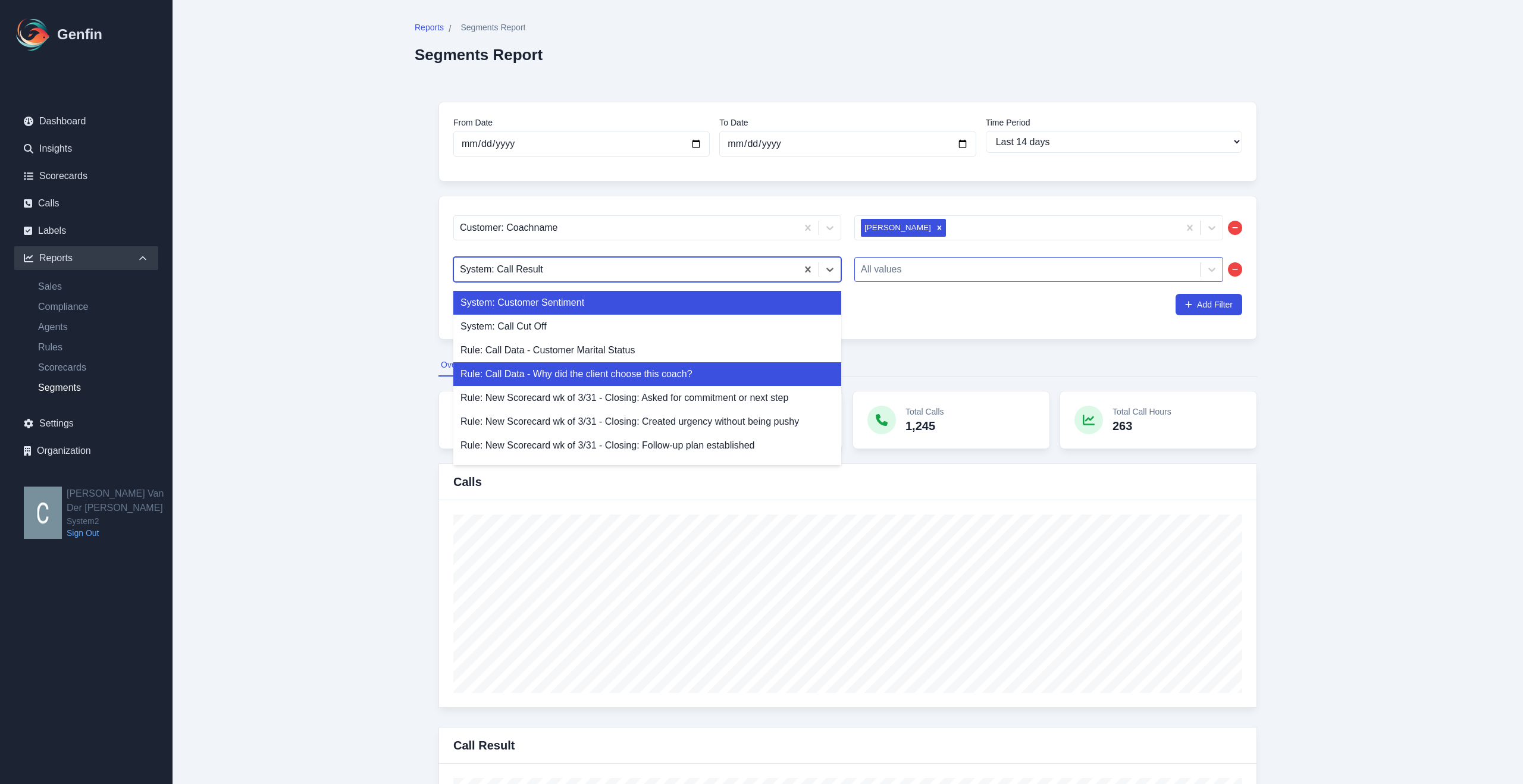
scroll to position [279, 0]
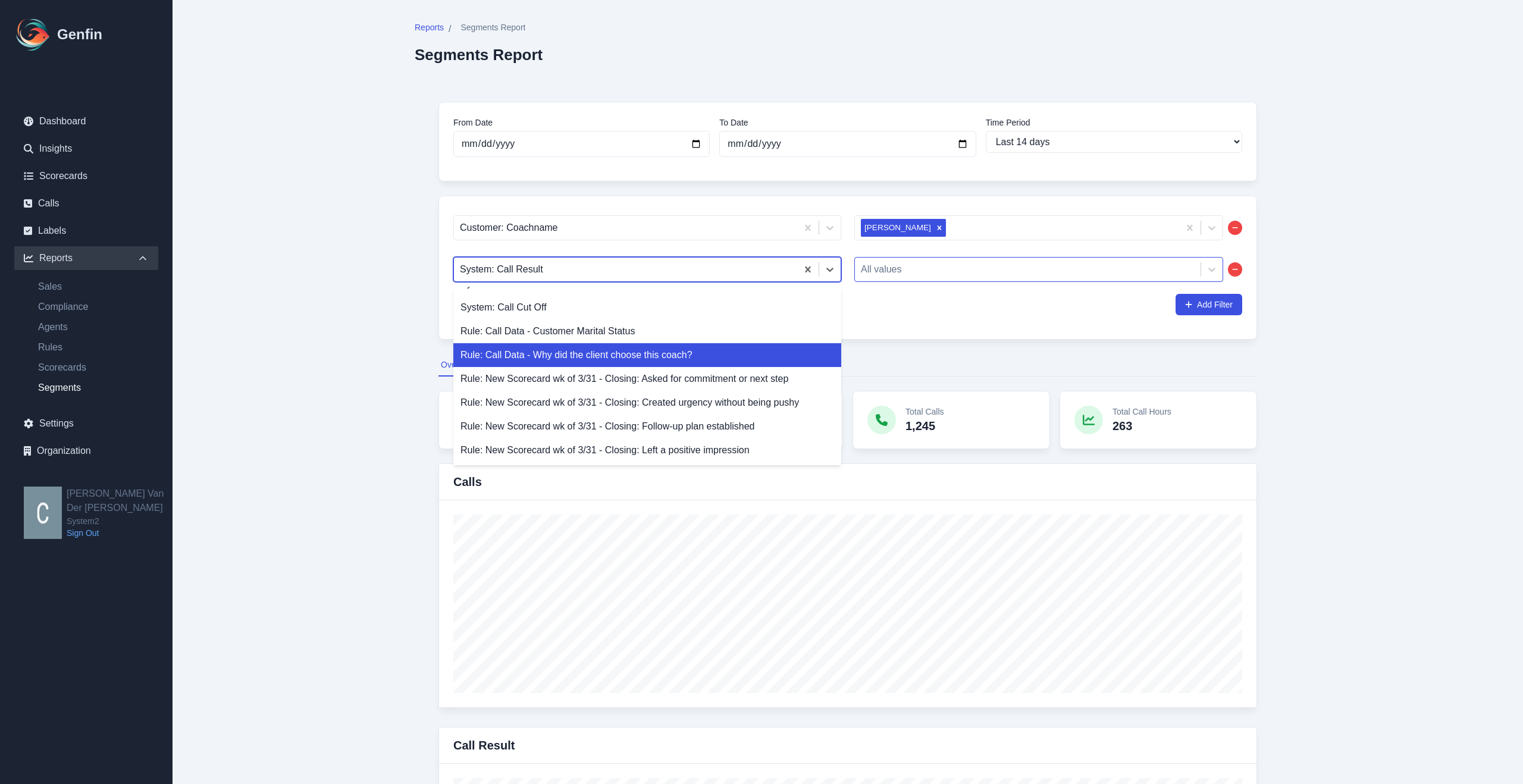
click at [653, 357] on div "Rule: Call Data - Why did the client choose this coach?" at bounding box center [647, 355] width 388 height 24
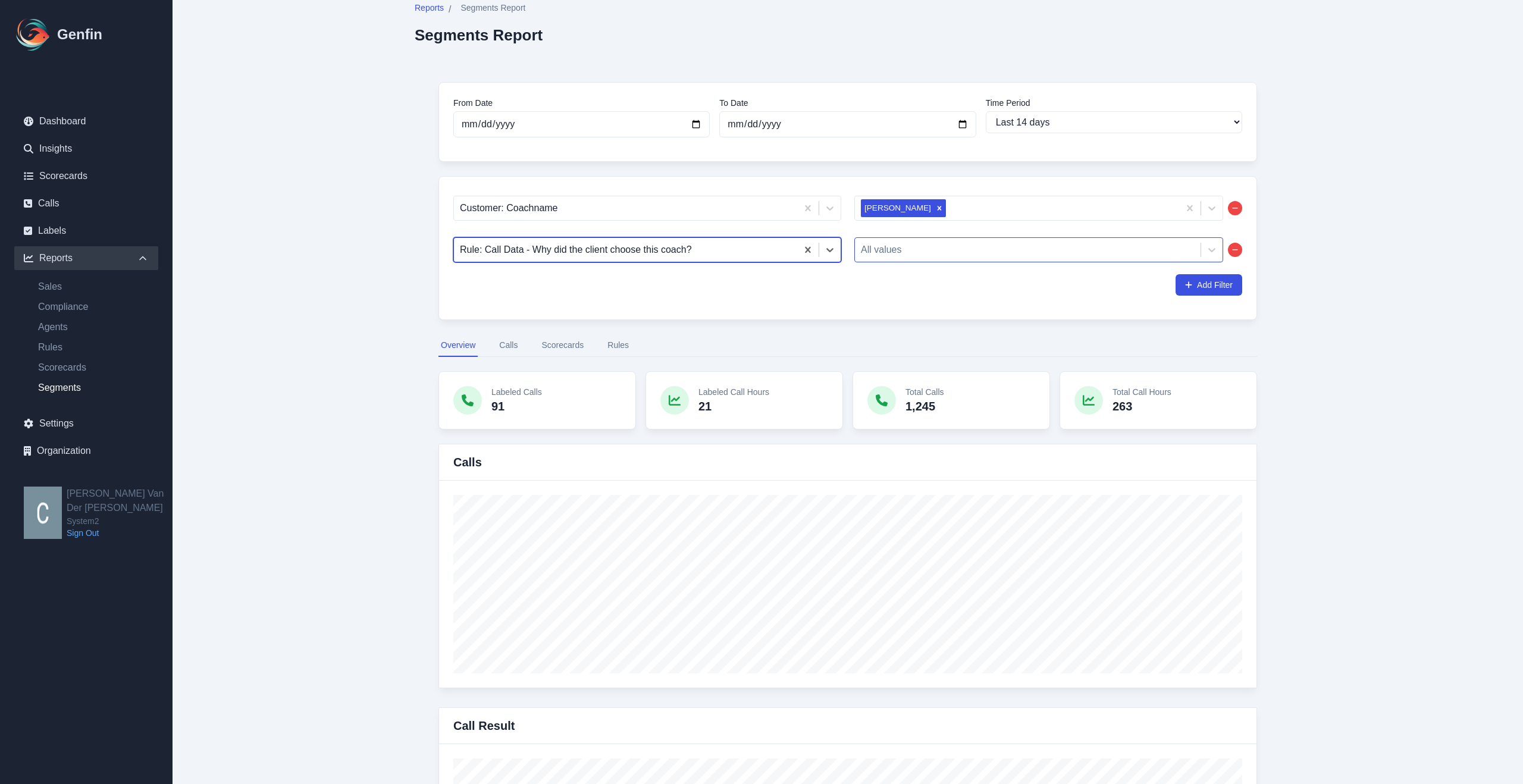
scroll to position [24, 0]
click at [1213, 248] on icon at bounding box center [1212, 249] width 7 height 5
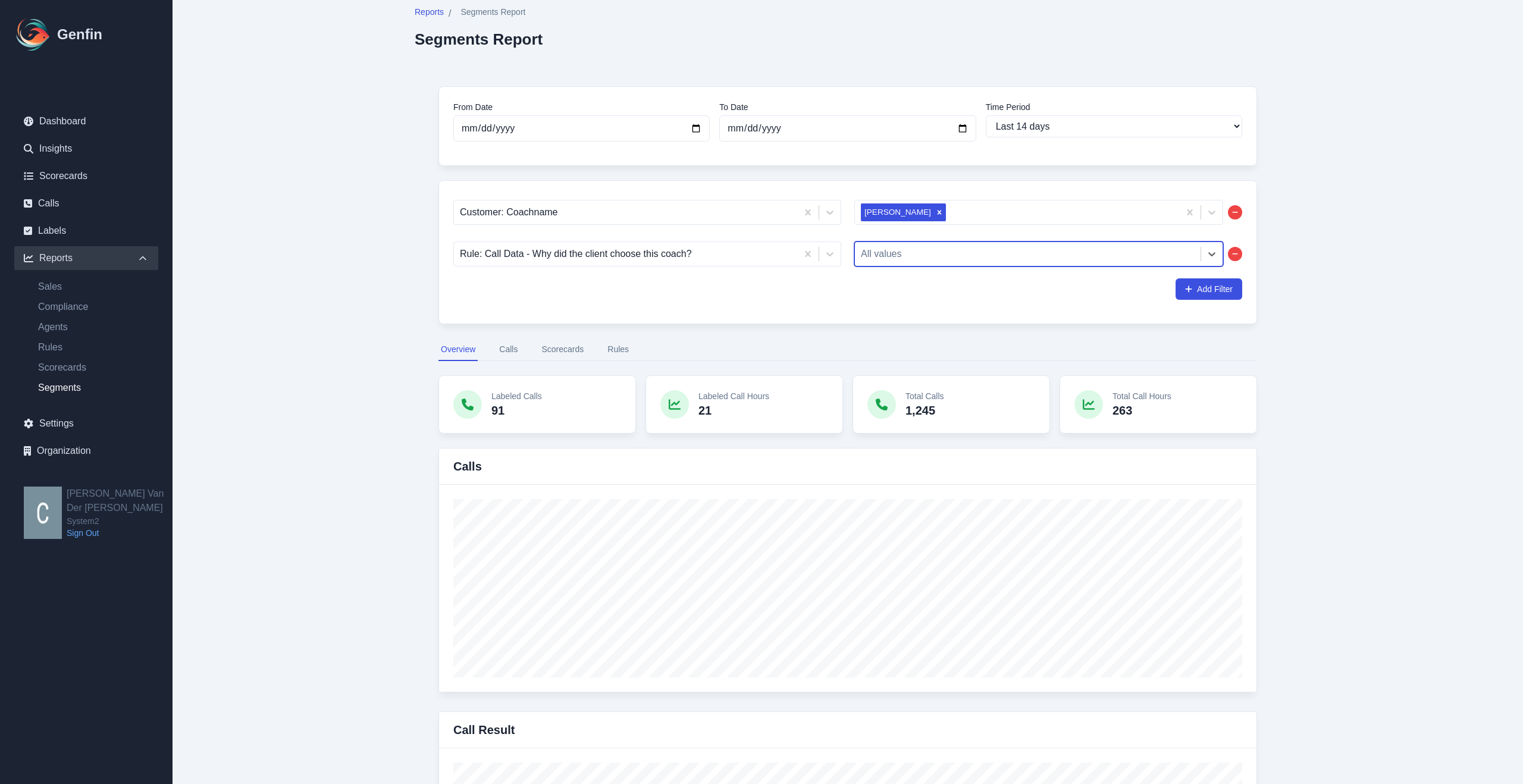
scroll to position [0, 0]
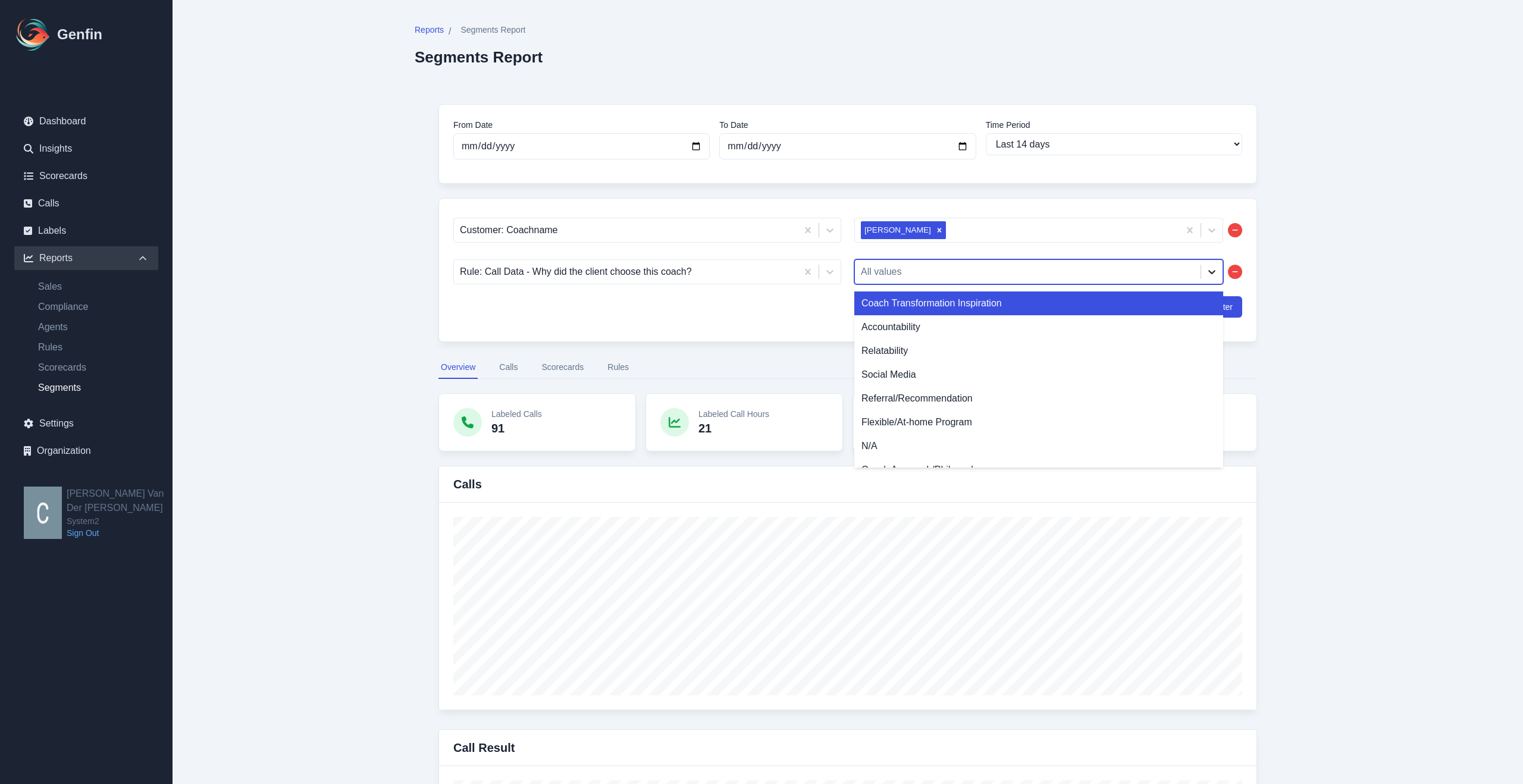
click at [1208, 271] on icon at bounding box center [1212, 272] width 12 height 12
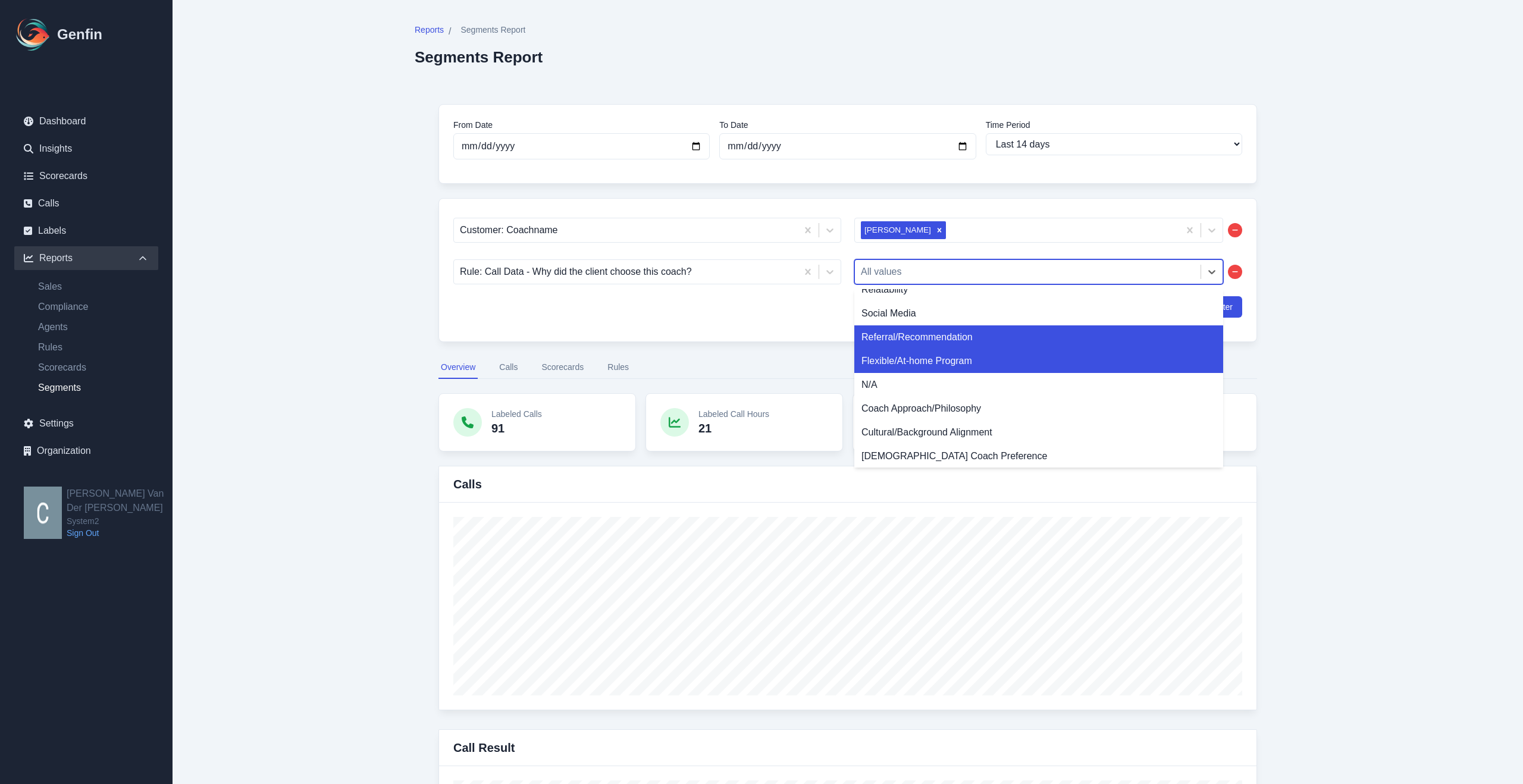
scroll to position [60, 0]
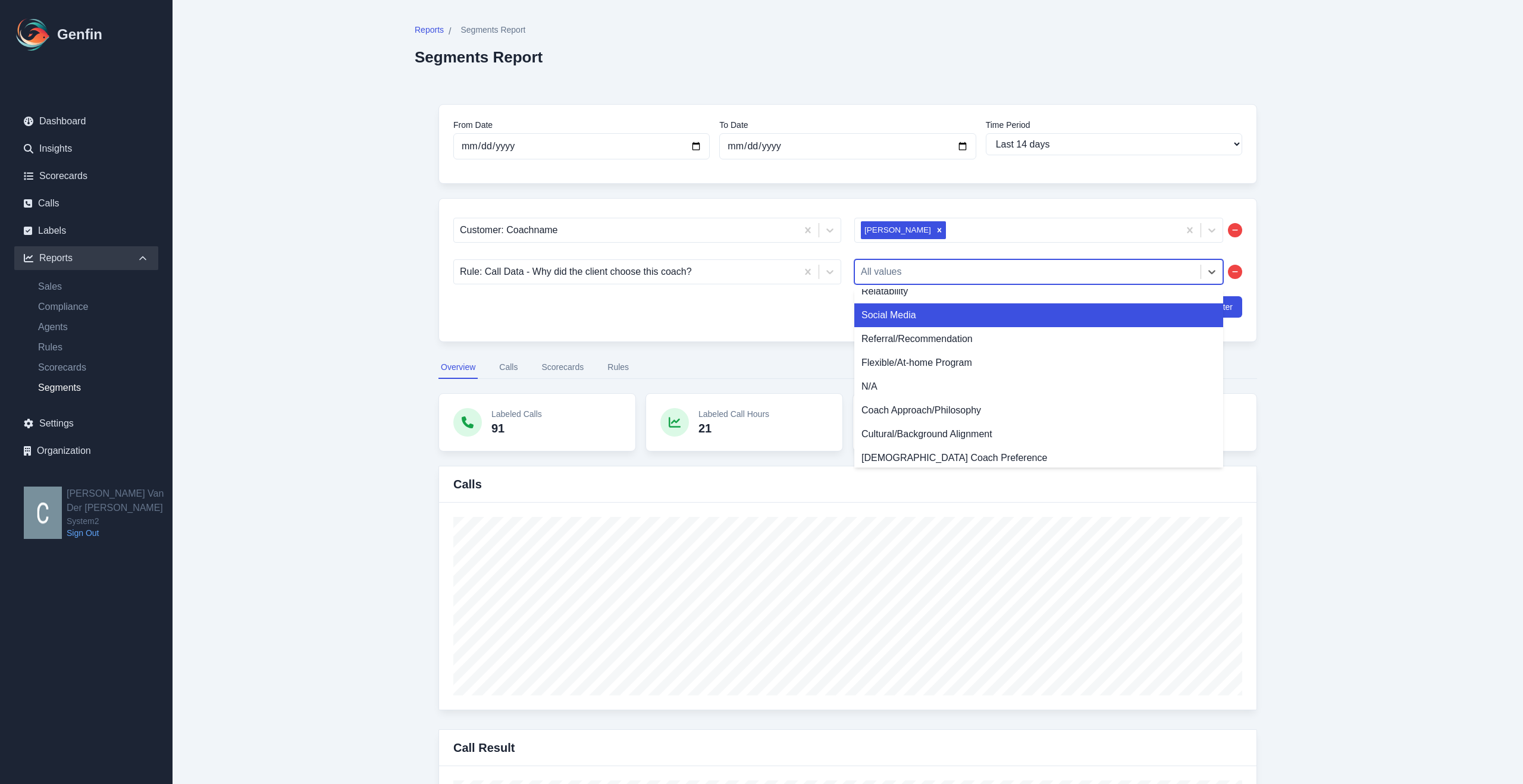
click at [902, 318] on div "Social Media" at bounding box center [1038, 315] width 369 height 24
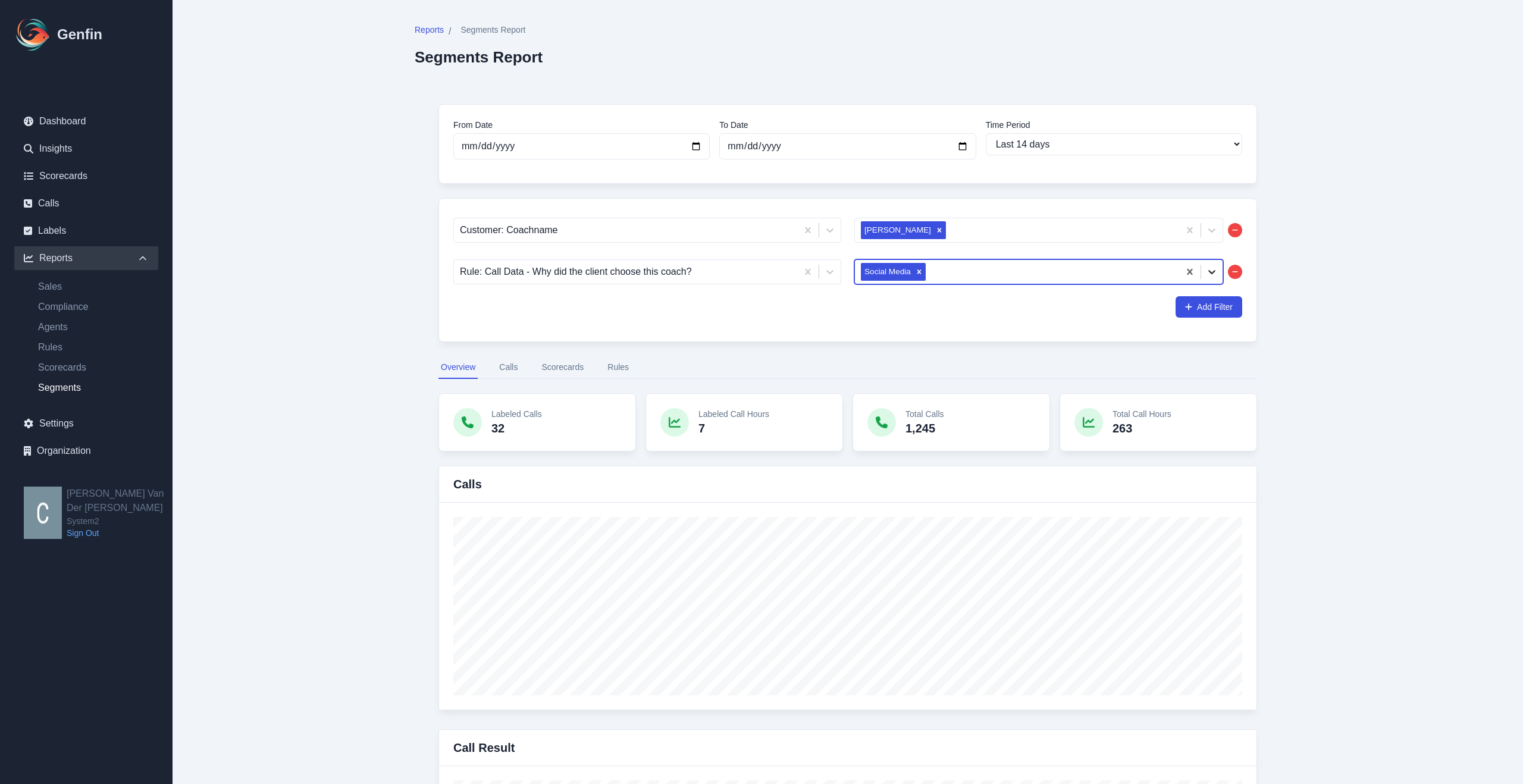
click at [1210, 271] on icon at bounding box center [1212, 272] width 7 height 5
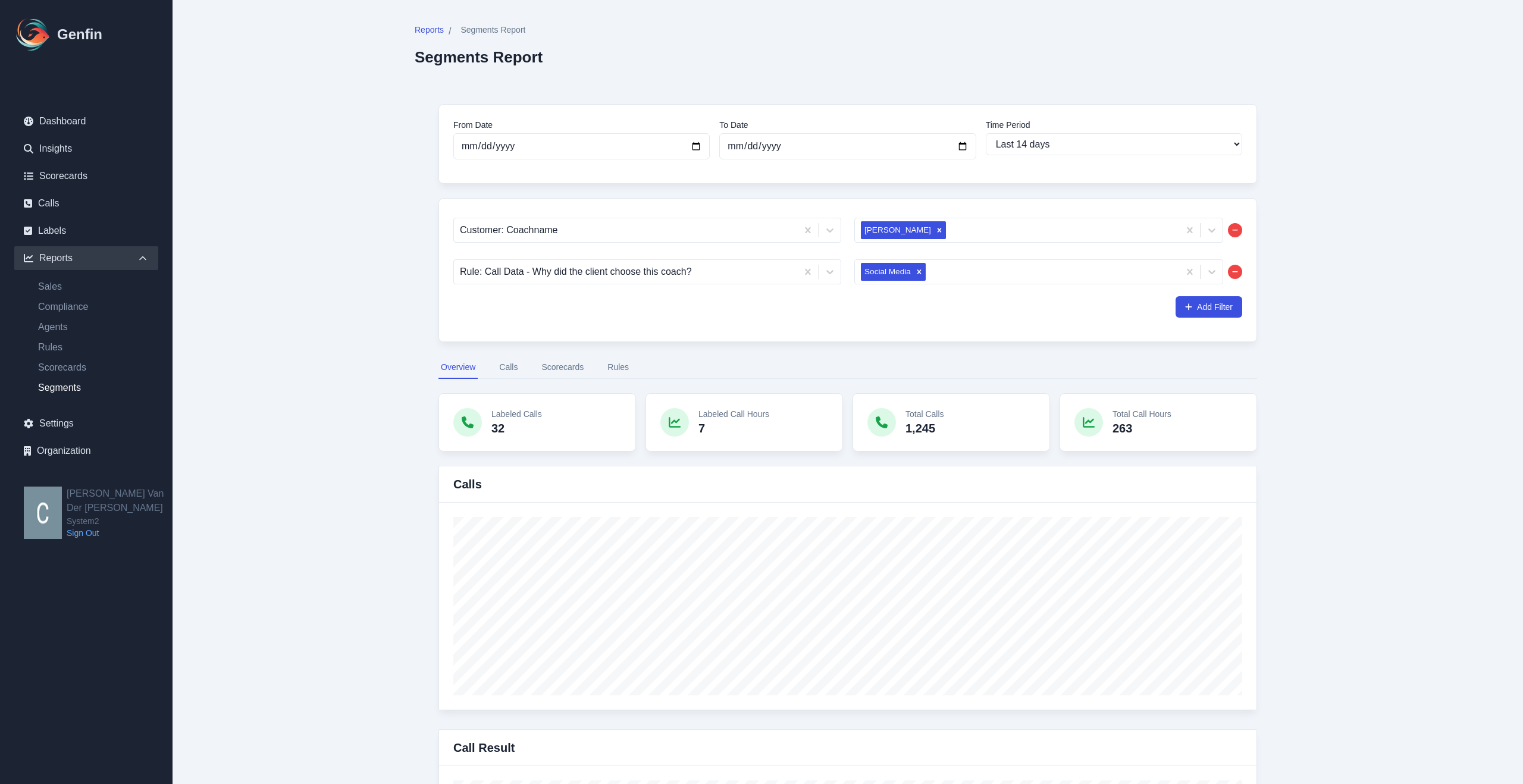
click at [1236, 270] on icon "button" at bounding box center [1234, 272] width 6 height 7
